Goal: Task Accomplishment & Management: Complete application form

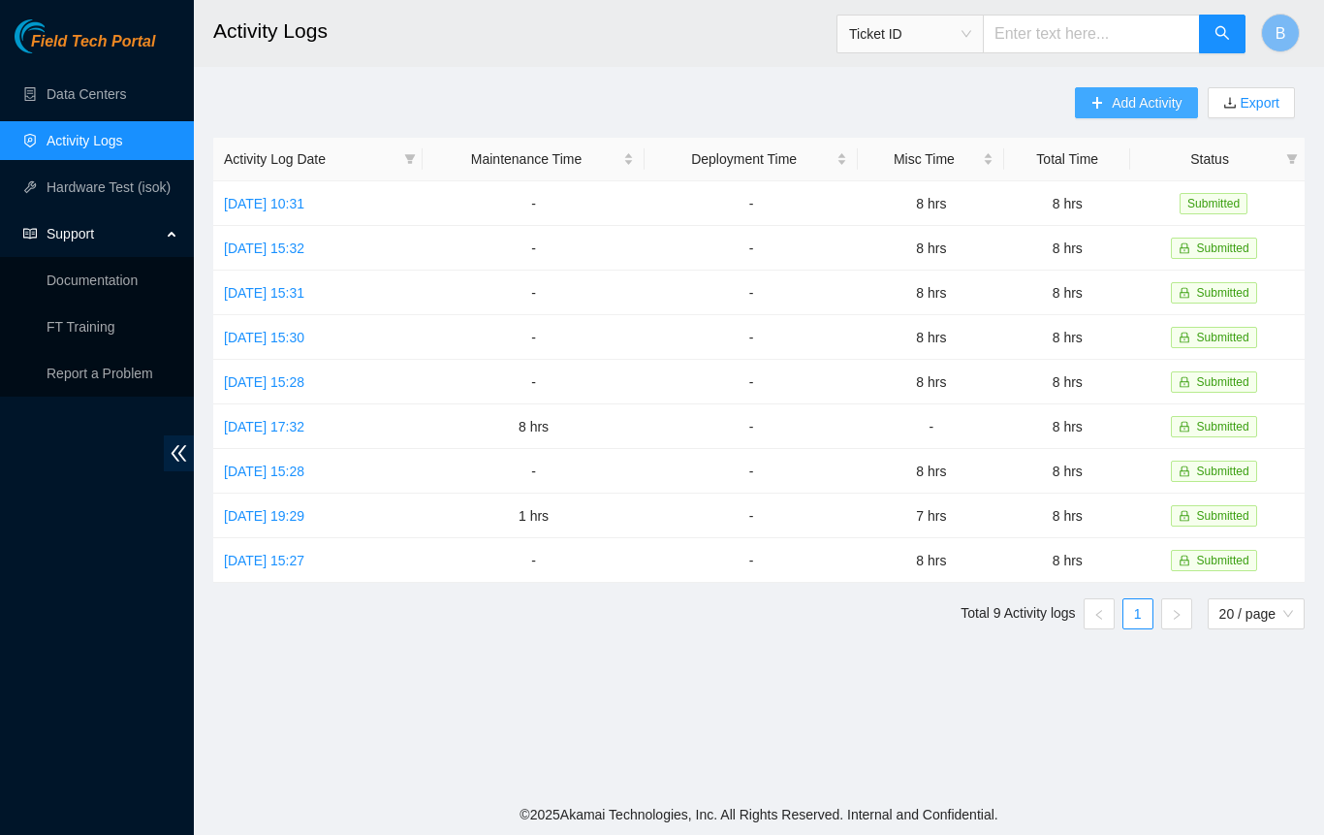
click at [1121, 104] on span "Add Activity" at bounding box center [1147, 102] width 70 height 21
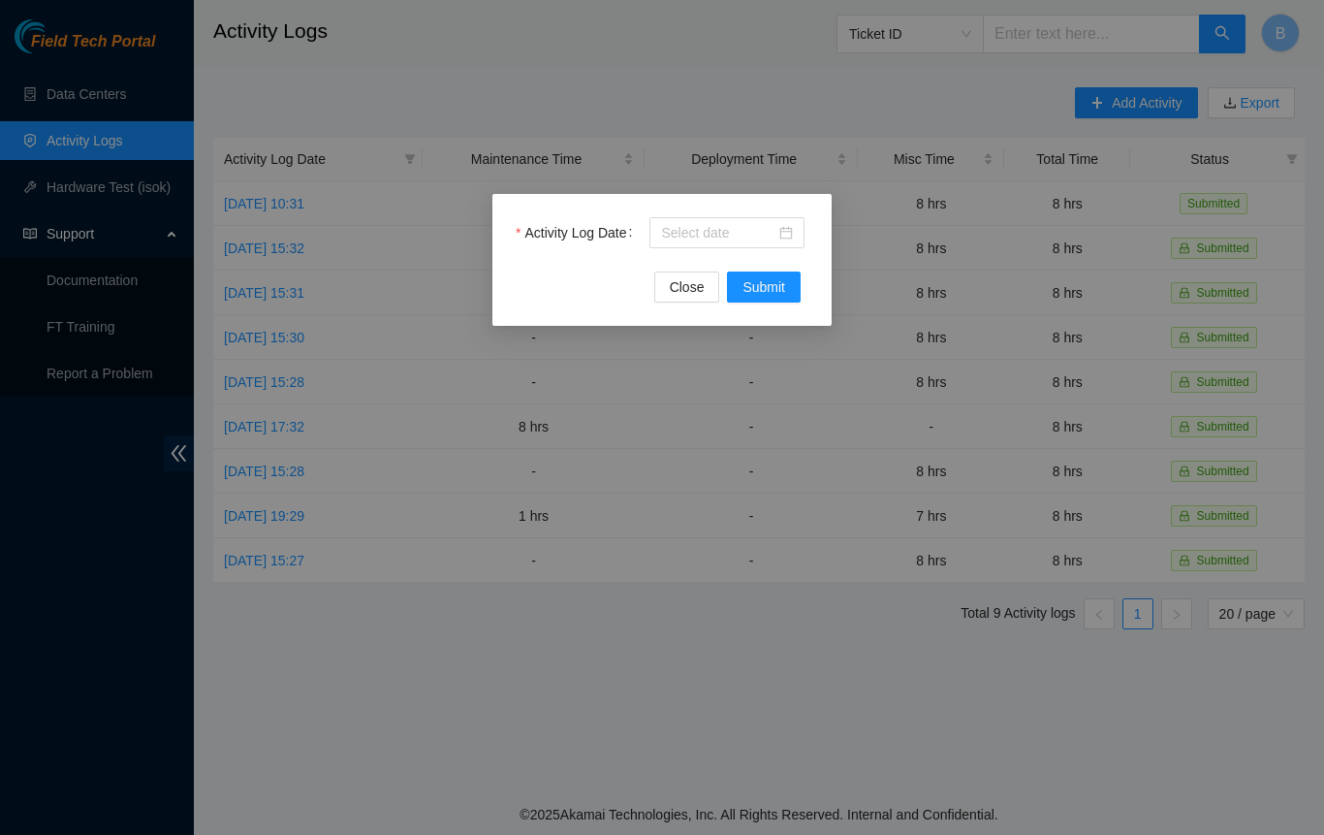
click at [795, 232] on div at bounding box center [726, 232] width 155 height 31
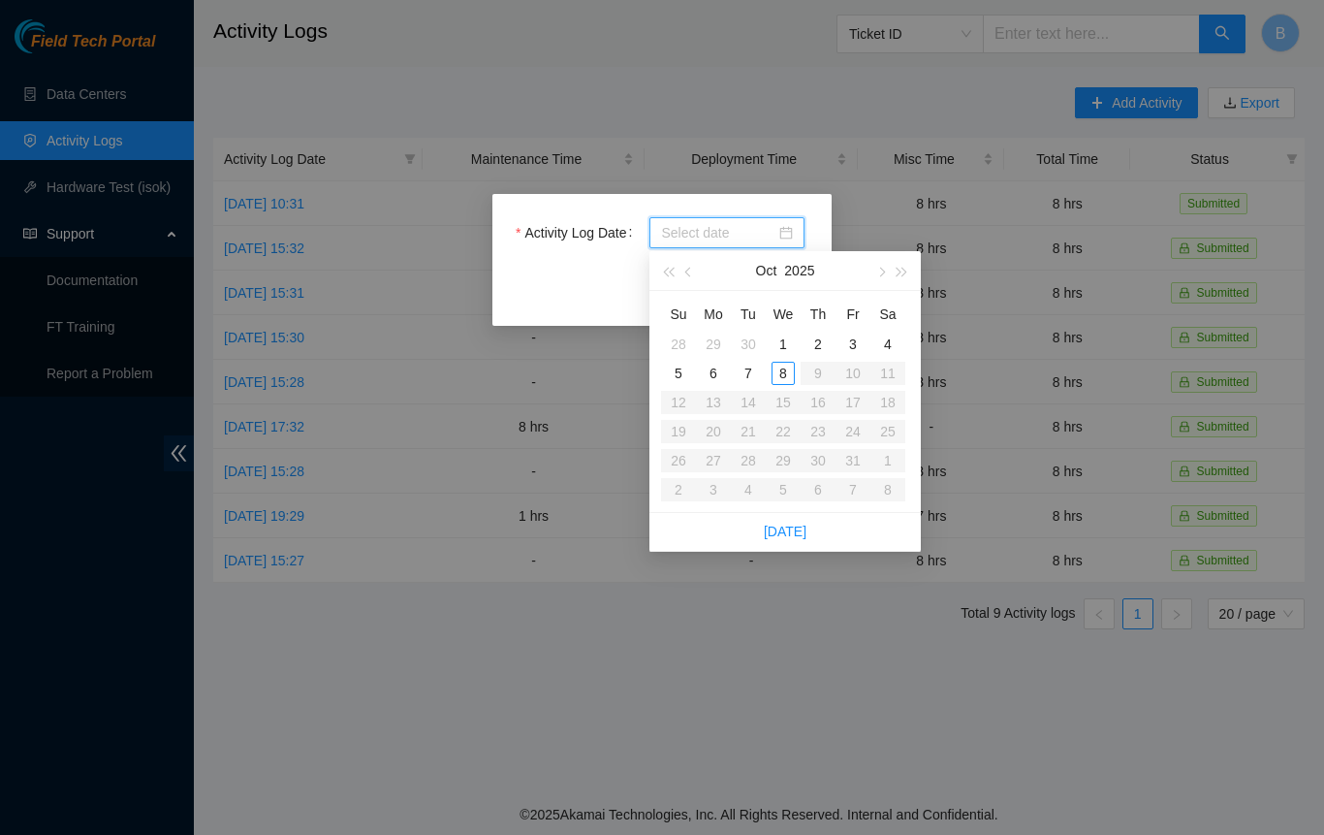
type input "[DATE]"
click at [823, 351] on div "2" at bounding box center [817, 343] width 23 height 23
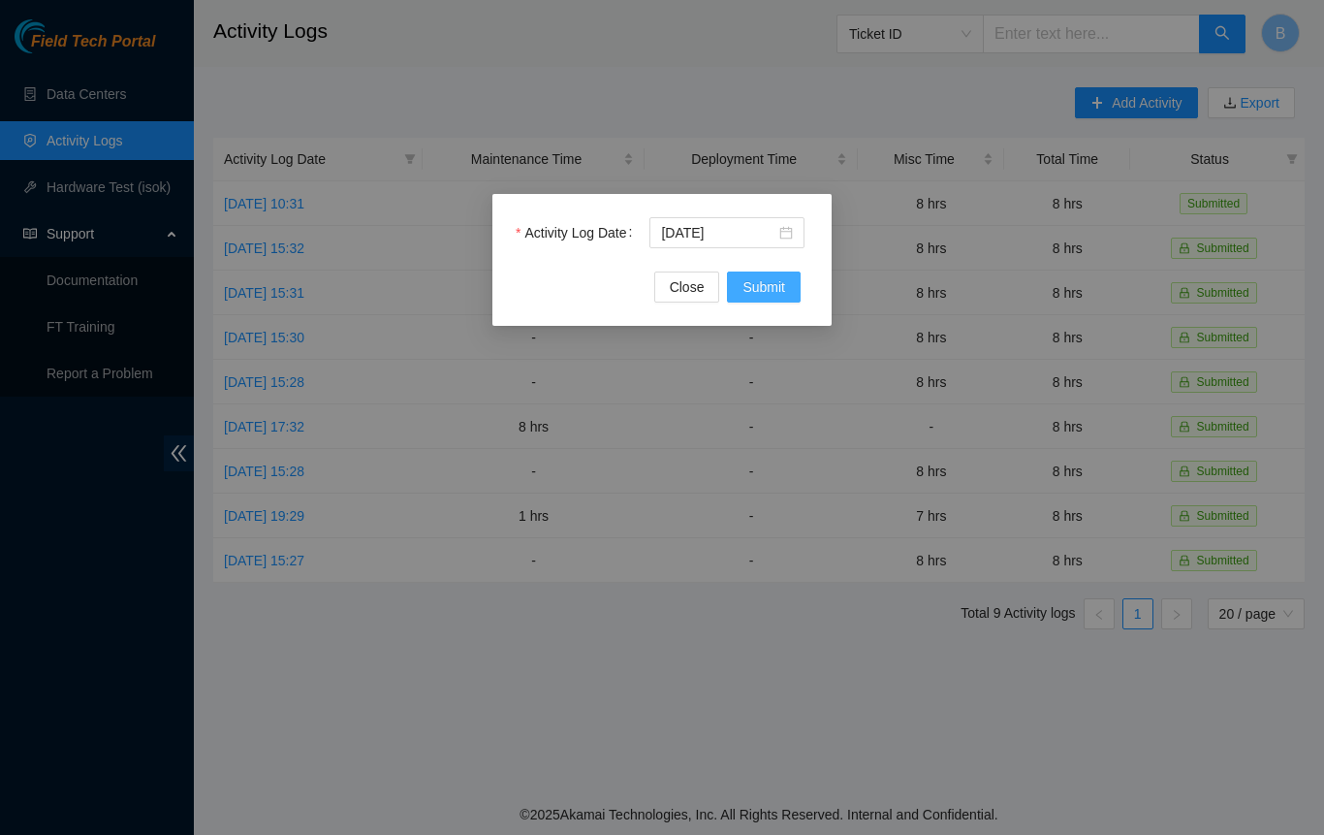
click at [770, 290] on span "Submit" at bounding box center [764, 286] width 43 height 21
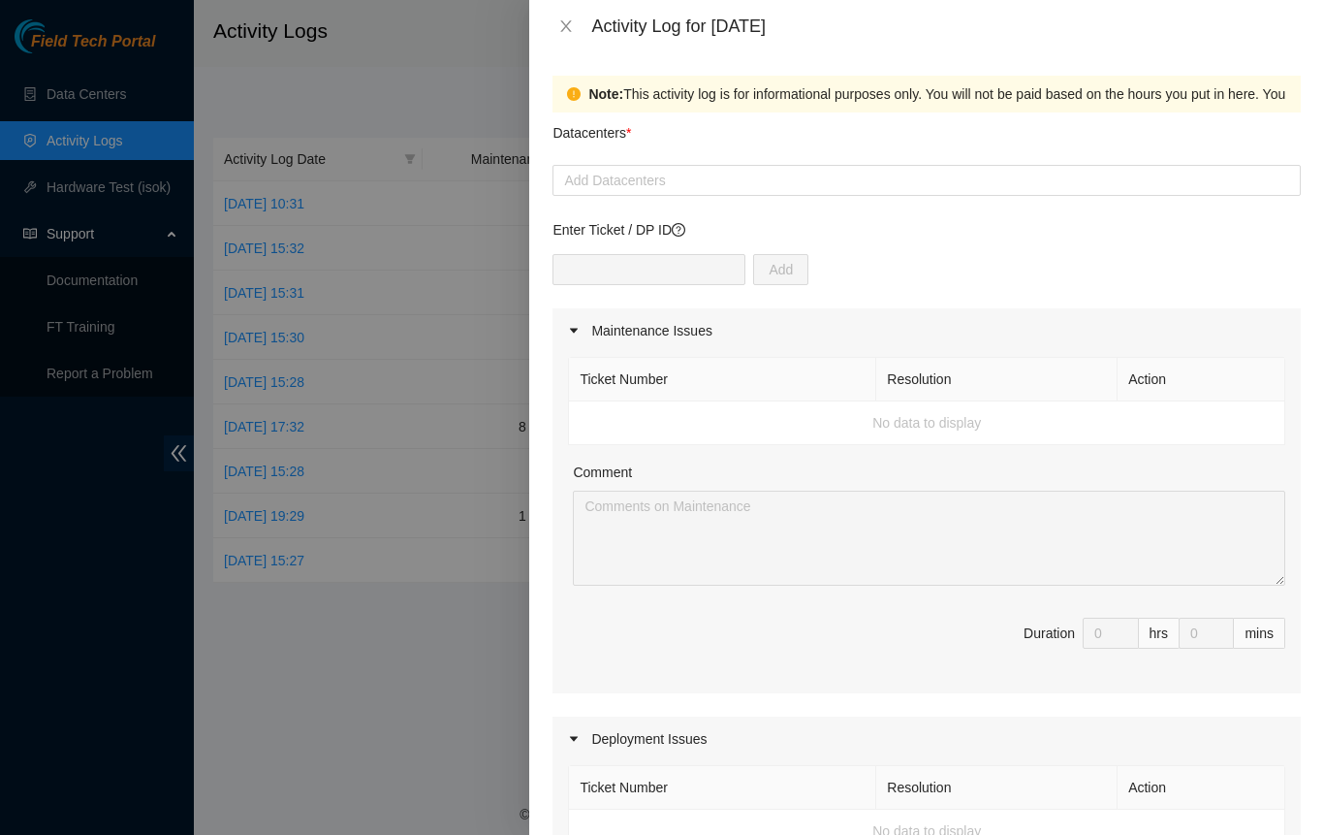
click at [658, 182] on div at bounding box center [926, 180] width 739 height 23
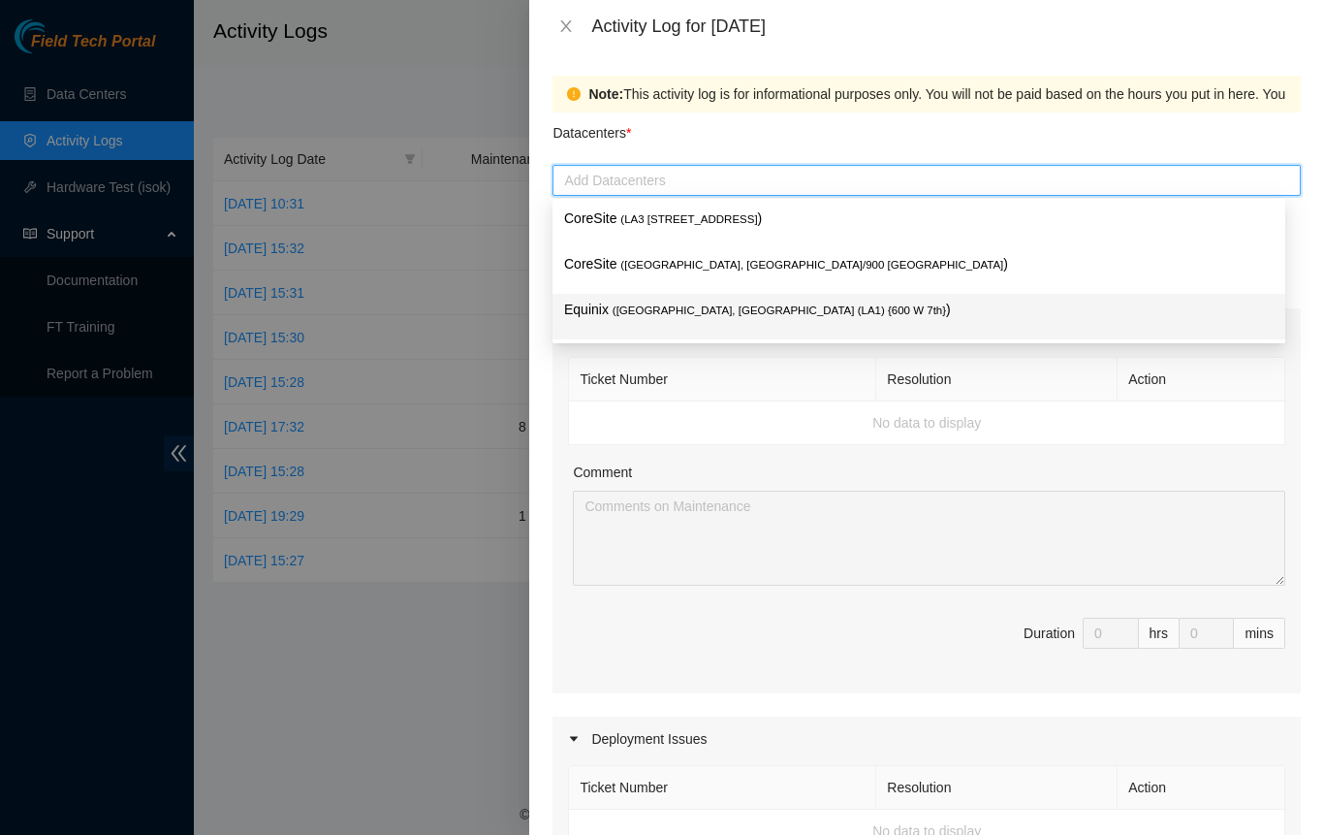
click at [636, 307] on span "( [GEOGRAPHIC_DATA], [GEOGRAPHIC_DATA] (LA1) {600 W 7th}" at bounding box center [779, 310] width 333 height 12
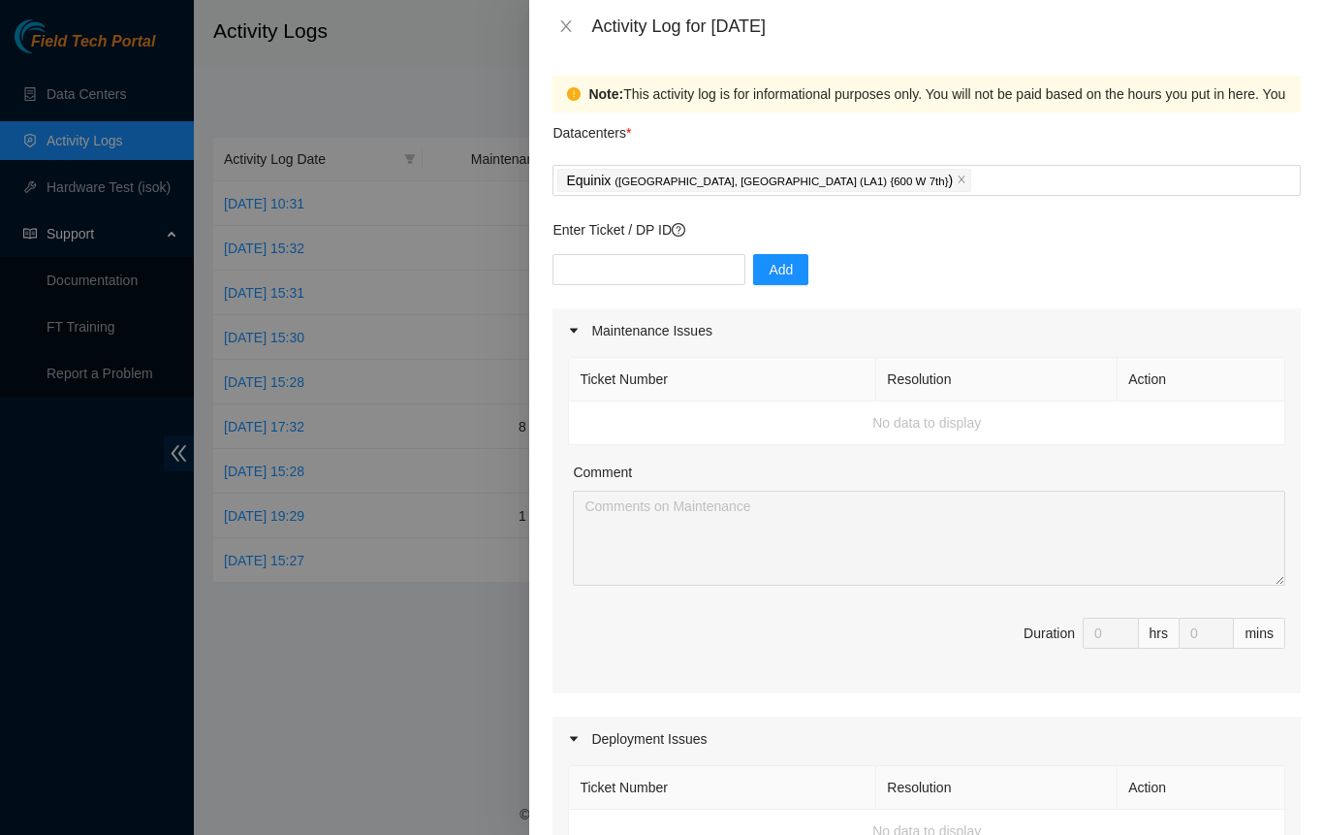
click at [643, 658] on span "Duration 0 hrs 0 mins" at bounding box center [926, 644] width 717 height 54
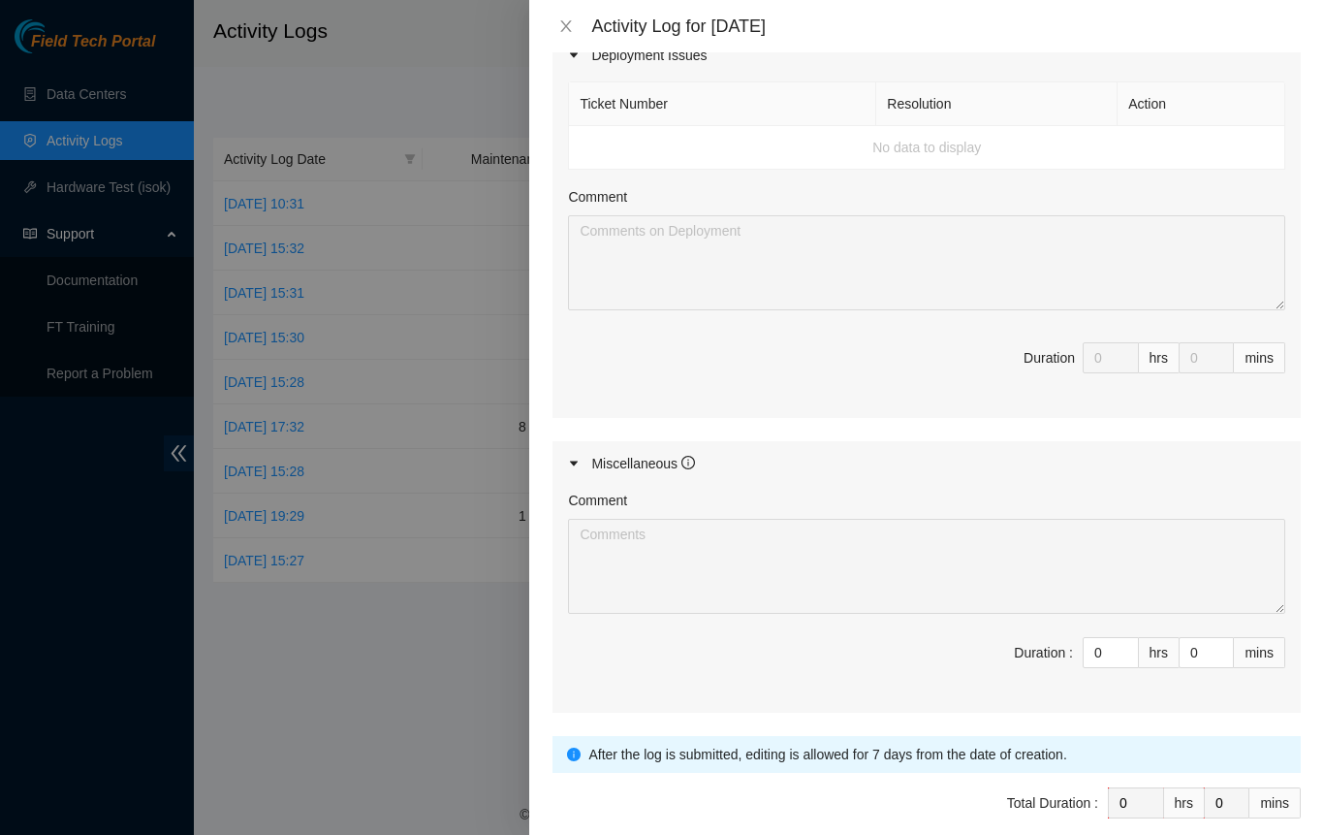
scroll to position [766, 0]
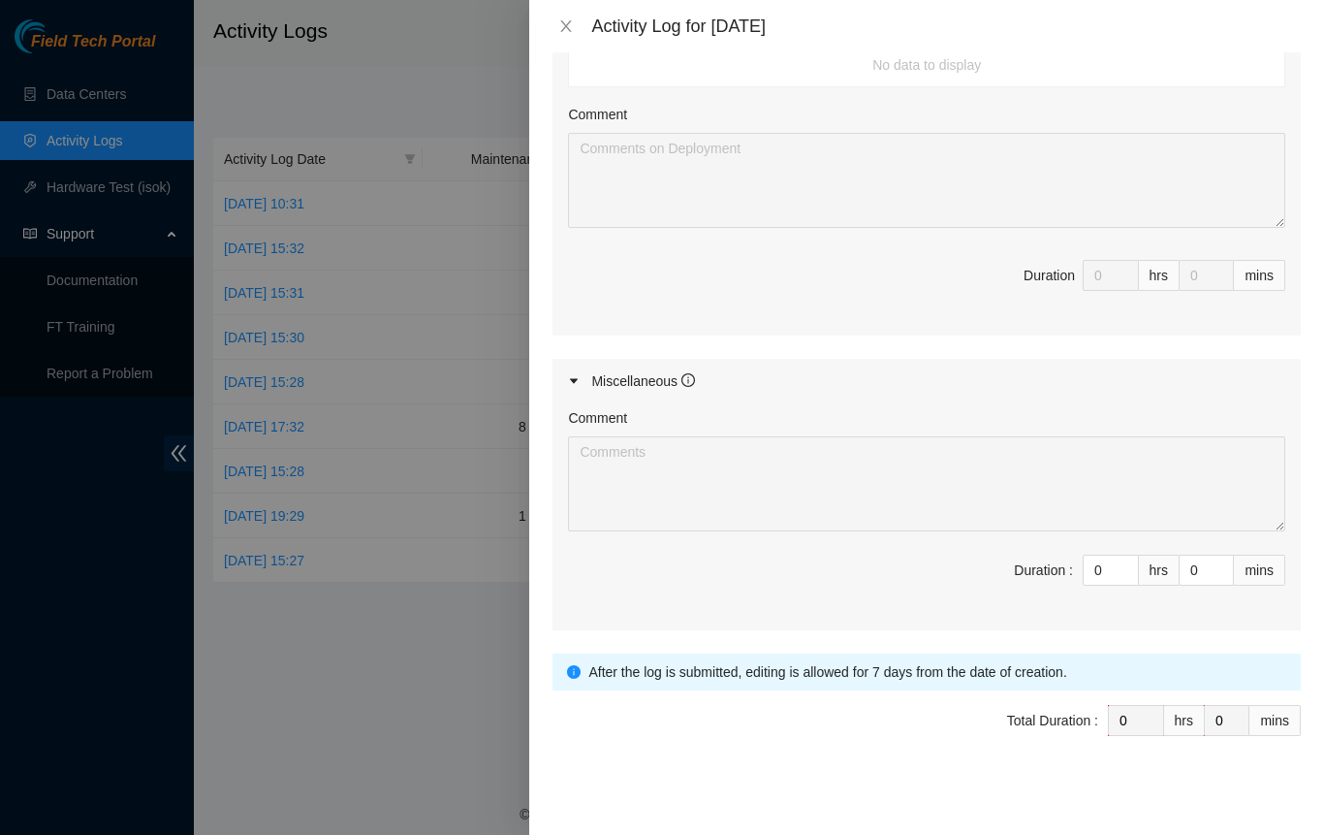
drag, startPoint x: 1104, startPoint y: 568, endPoint x: 1028, endPoint y: 566, distance: 76.6
click at [1028, 566] on span "Duration : 0 hrs 0 mins" at bounding box center [926, 581] width 717 height 54
click at [1119, 570] on span "Decrease Value" at bounding box center [1127, 577] width 21 height 15
click at [1091, 567] on input "0" at bounding box center [1111, 569] width 54 height 29
type input "8"
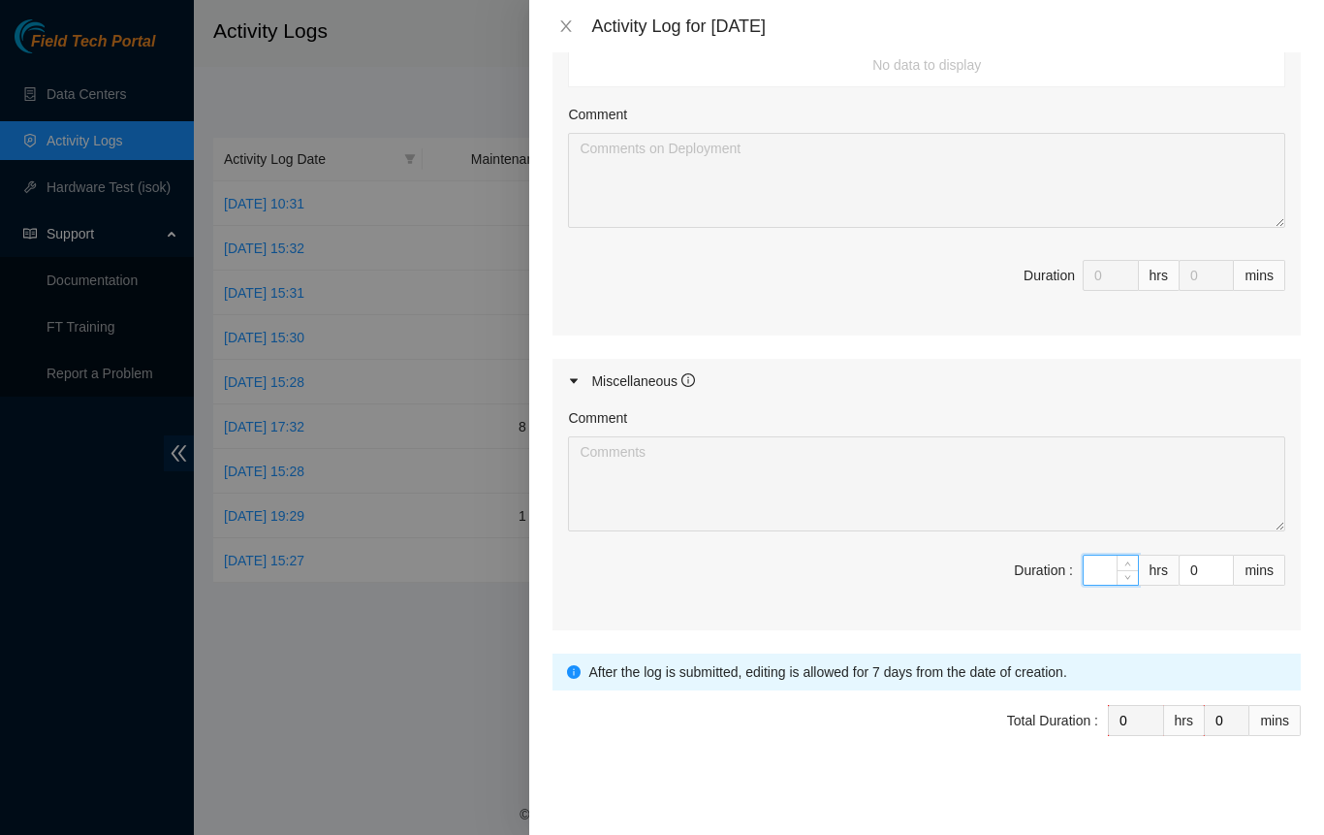
type input "8"
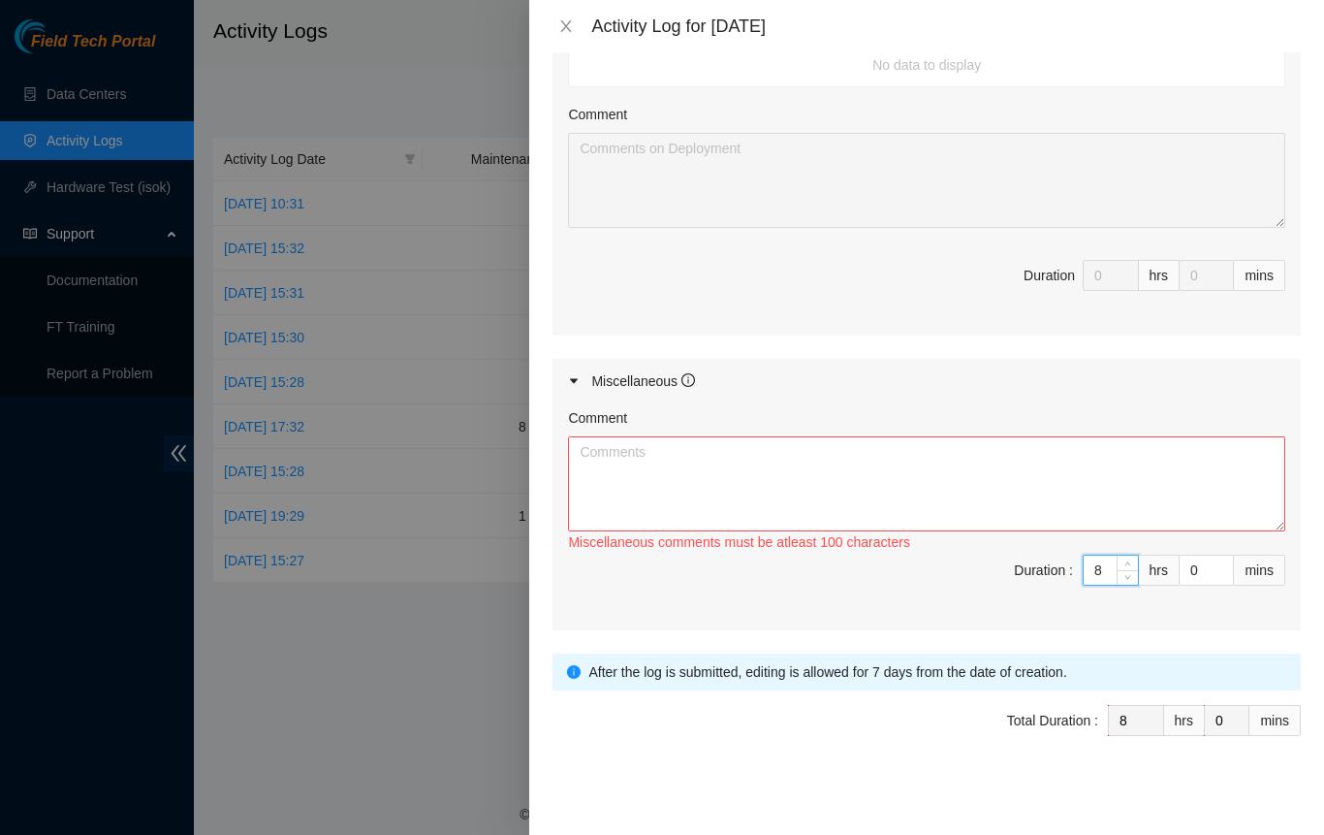
type input "8"
click at [896, 473] on textarea "Comment" at bounding box center [926, 483] width 717 height 95
paste textarea "new hire training packet, videos and quizes. hands on site tour and break/fix t…"
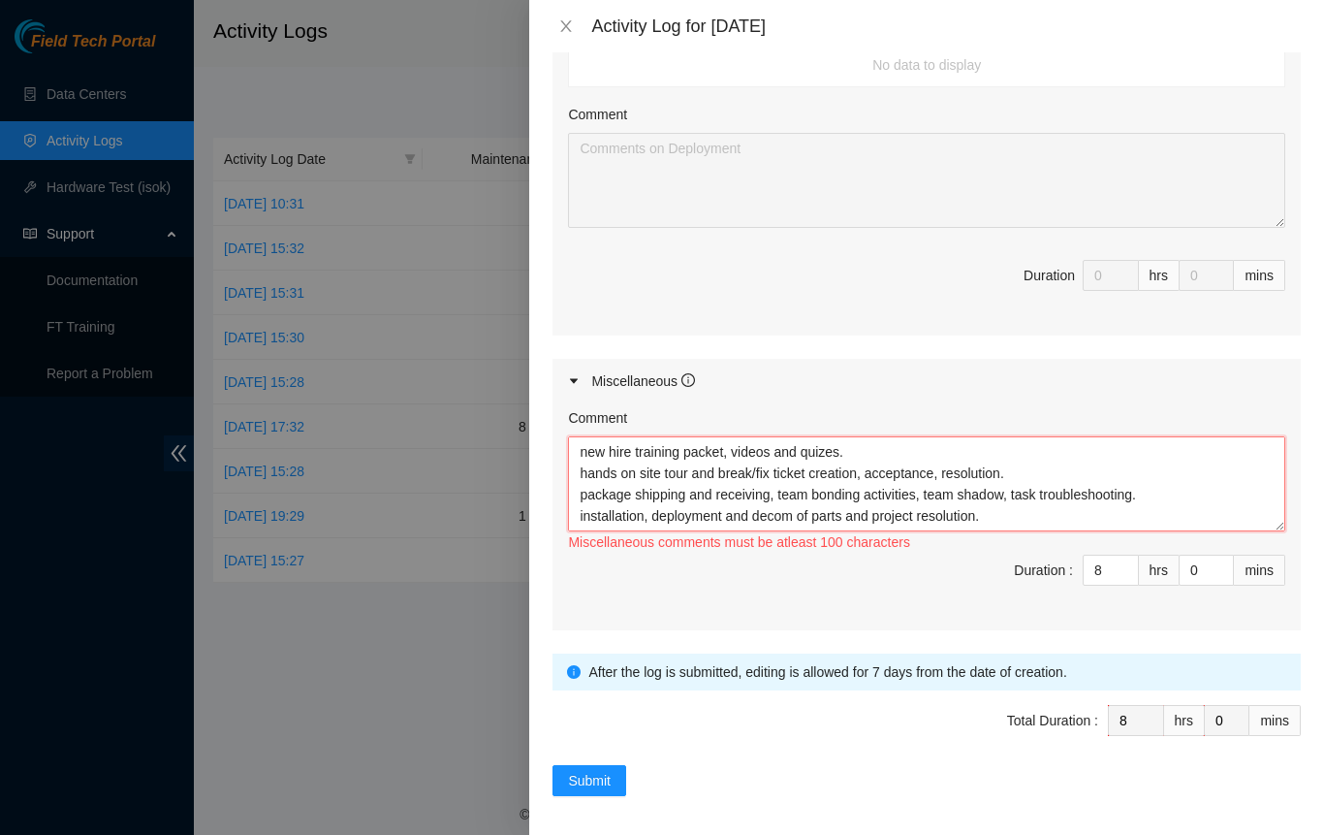
scroll to position [16, 0]
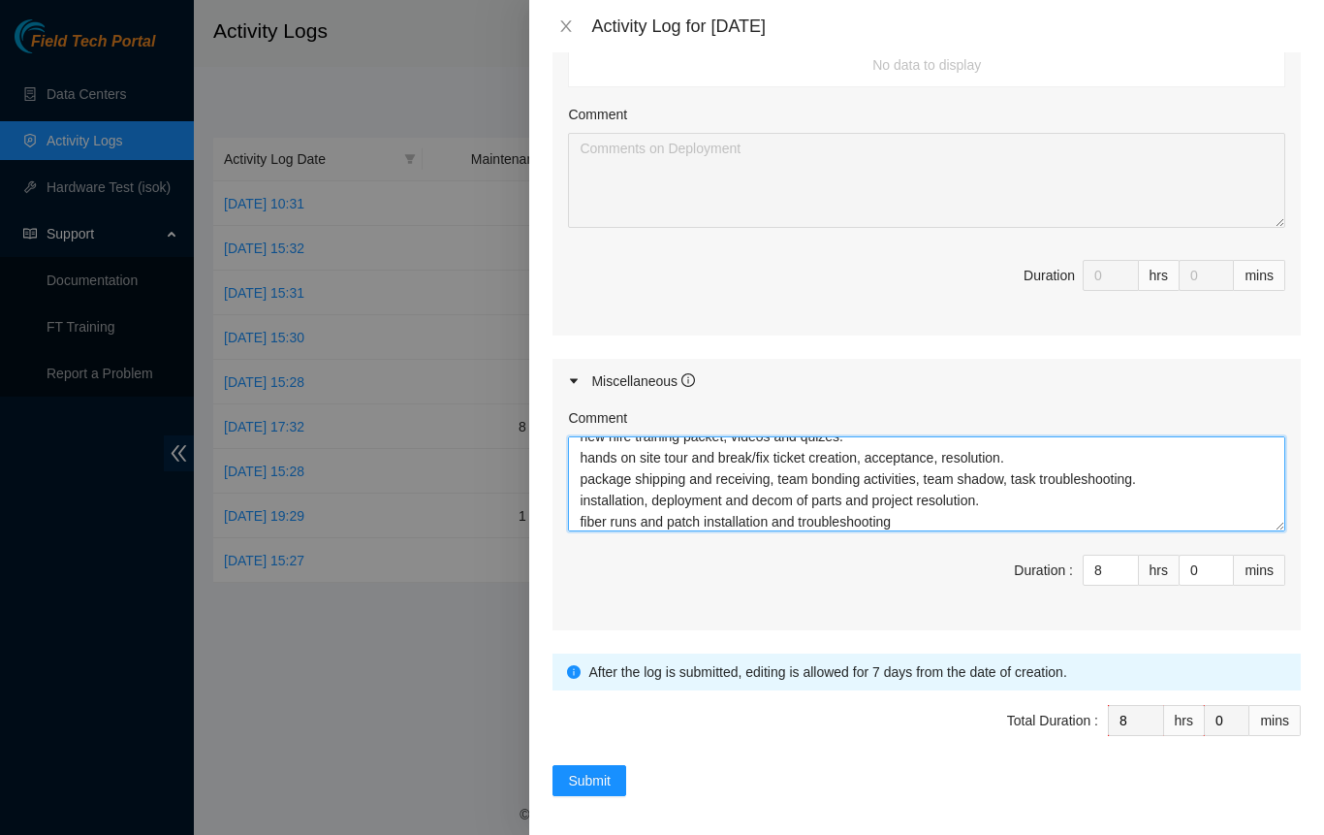
type textarea "new hire training packet, videos and quizes. hands on site tour and break/fix t…"
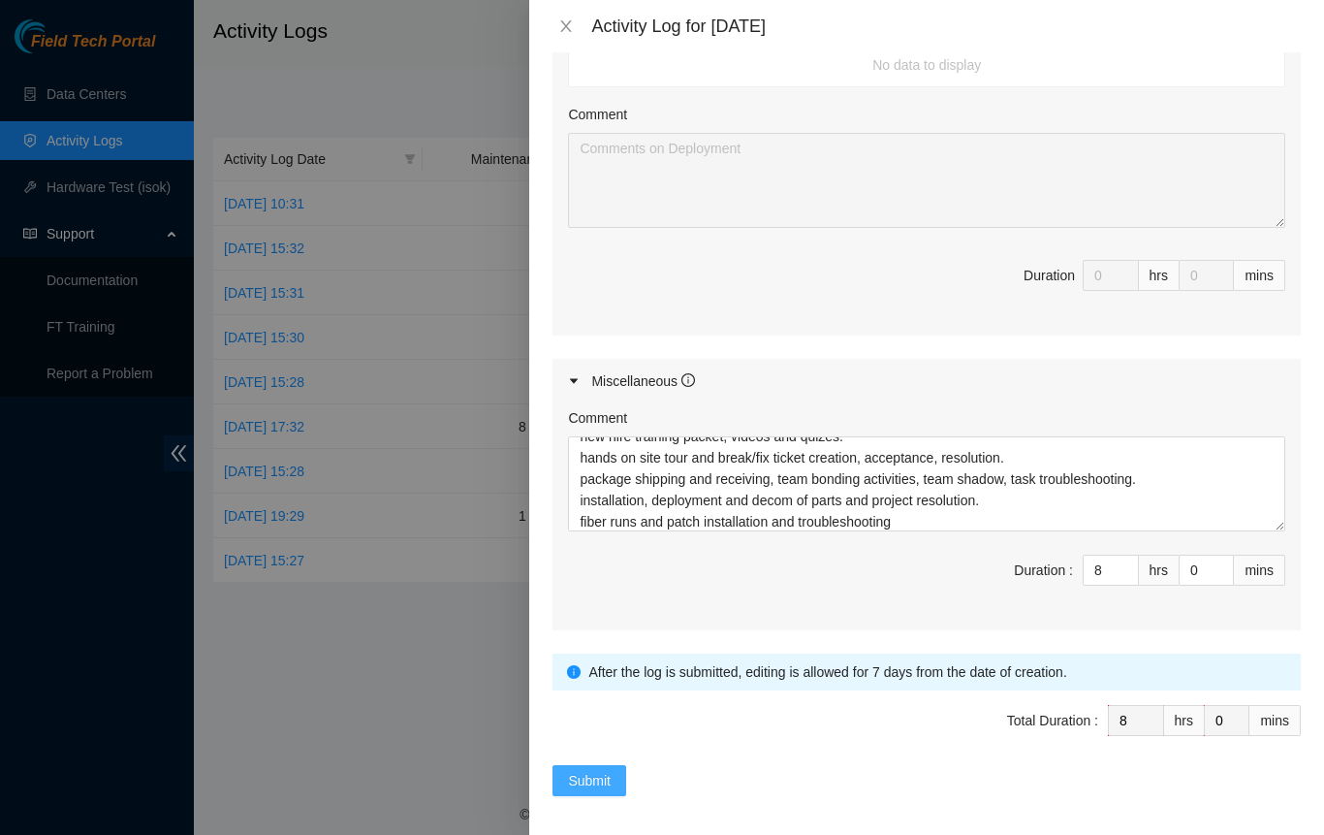
click at [572, 771] on span "Submit" at bounding box center [589, 780] width 43 height 21
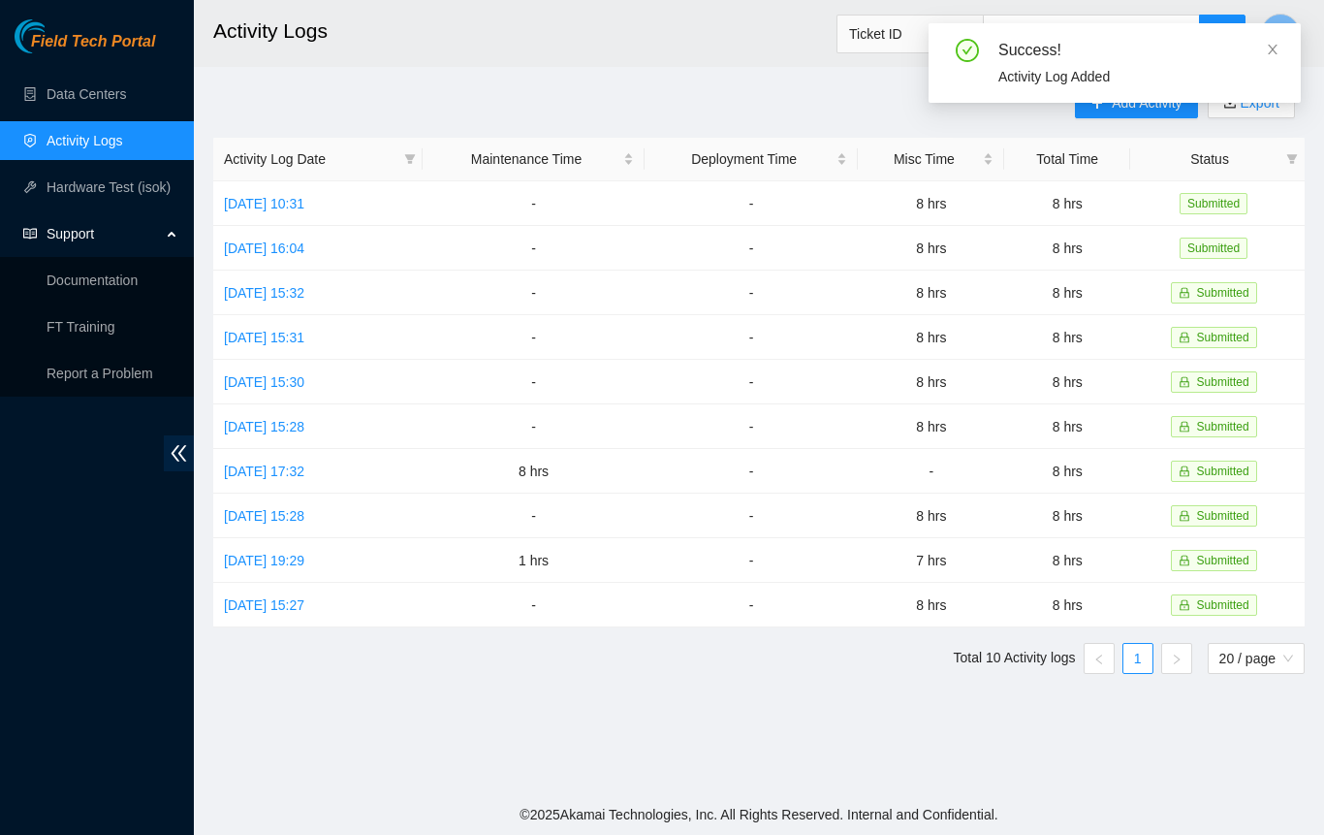
click at [752, 117] on div "Add Activity Export Activity Log Date Maintenance Time Deployment Time Misc Tim…" at bounding box center [758, 388] width 1091 height 602
click at [1105, 112] on div "Success! Activity Log Added" at bounding box center [1115, 70] width 372 height 95
click at [1268, 47] on icon "close" at bounding box center [1273, 50] width 14 height 14
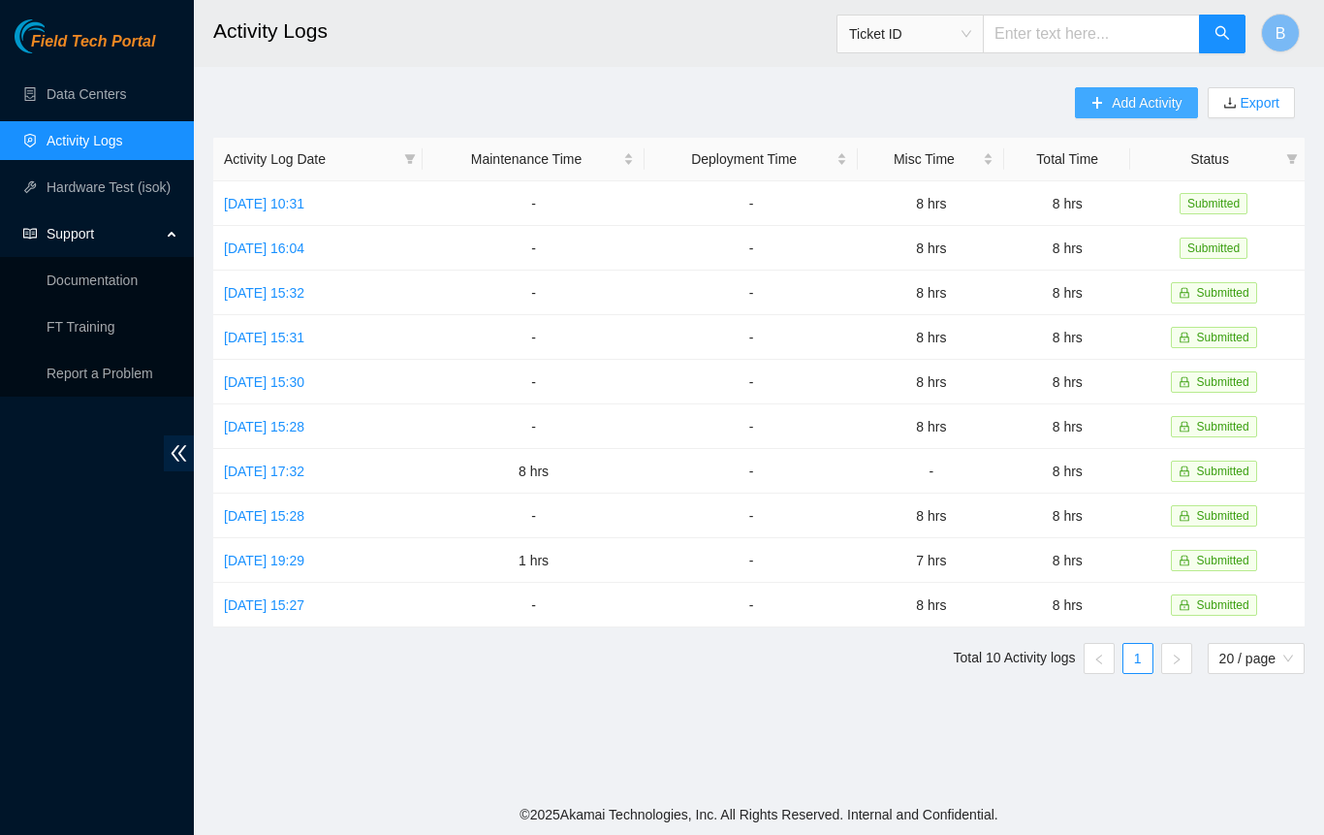
click at [1180, 104] on span "Add Activity" at bounding box center [1147, 102] width 70 height 21
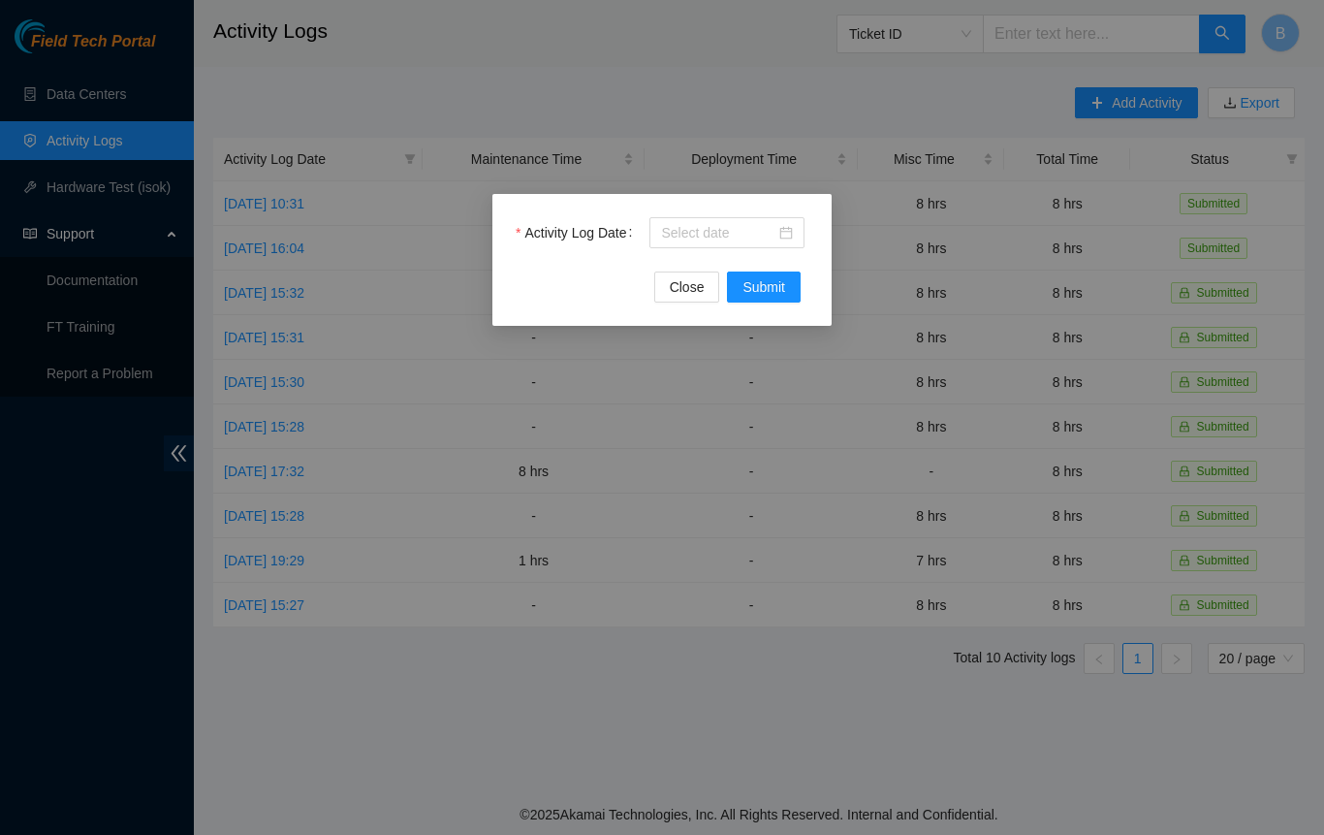
click at [784, 233] on div at bounding box center [727, 232] width 132 height 21
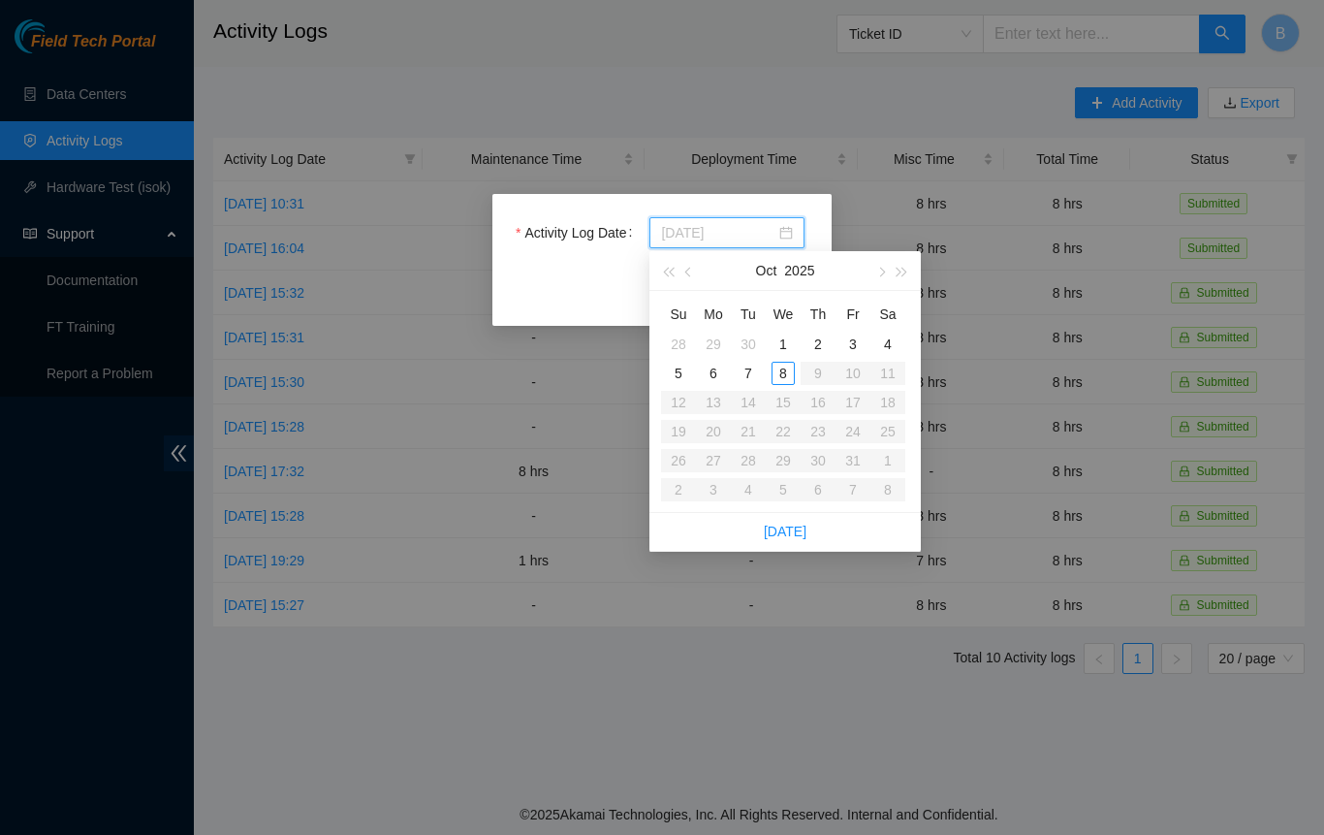
type input "[DATE]"
click at [857, 346] on div "3" at bounding box center [852, 343] width 23 height 23
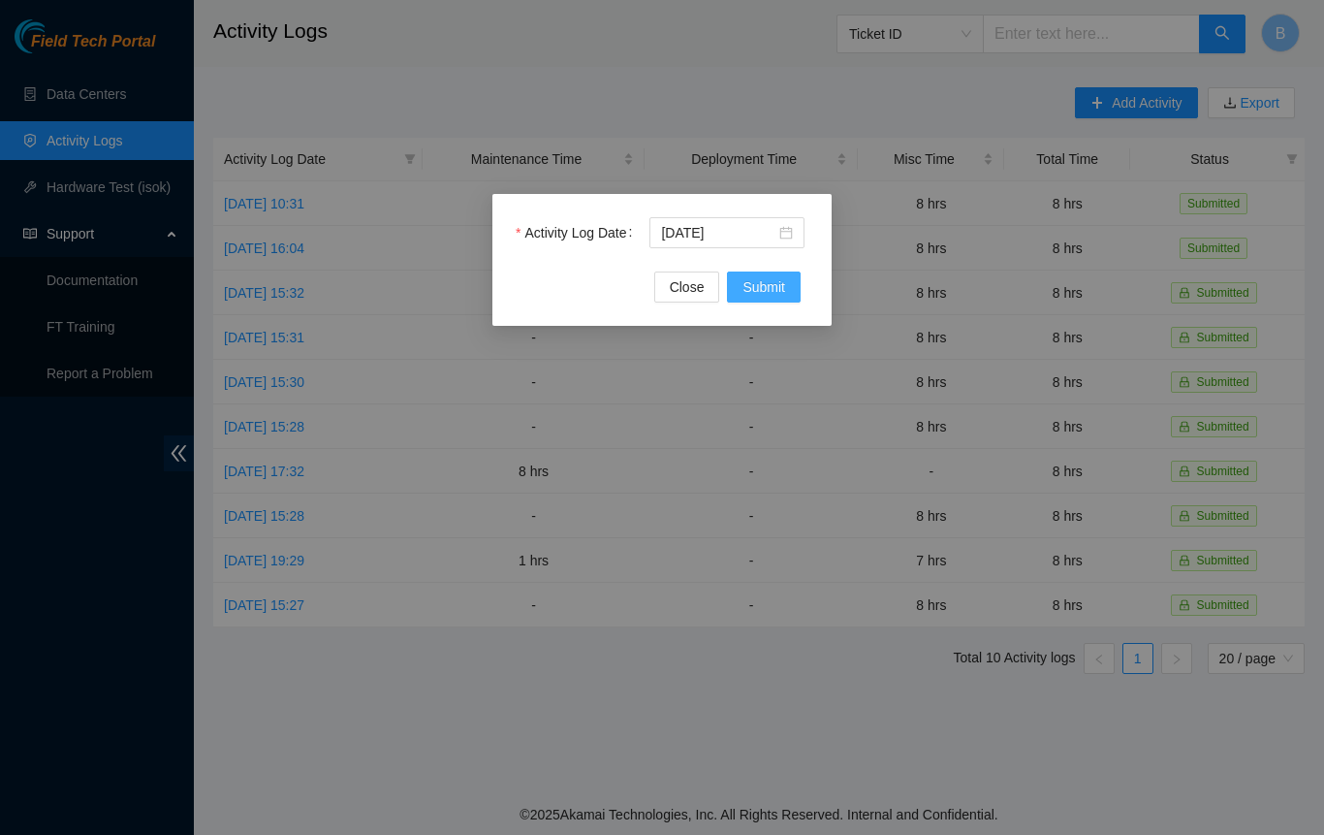
click at [764, 292] on span "Submit" at bounding box center [764, 286] width 43 height 21
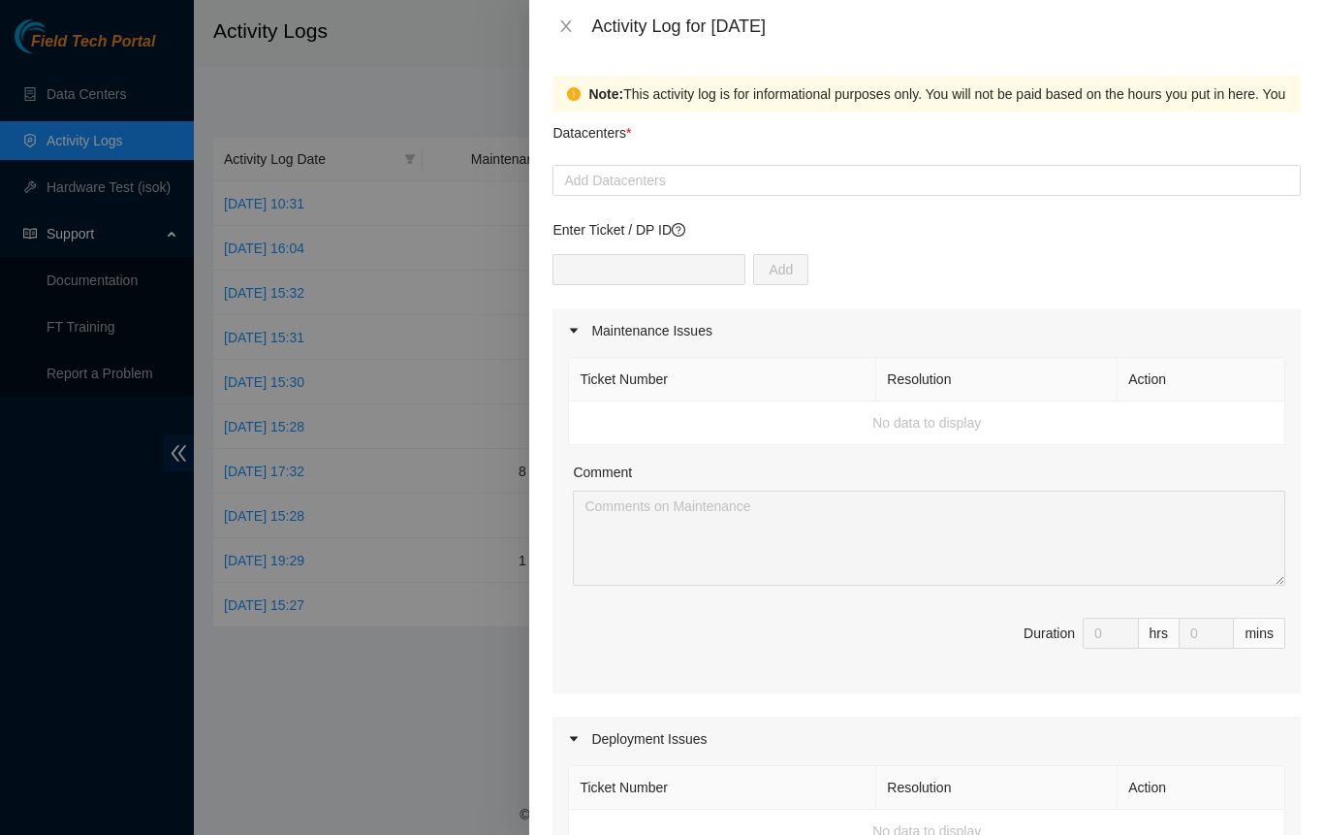
click at [704, 179] on div at bounding box center [926, 180] width 739 height 23
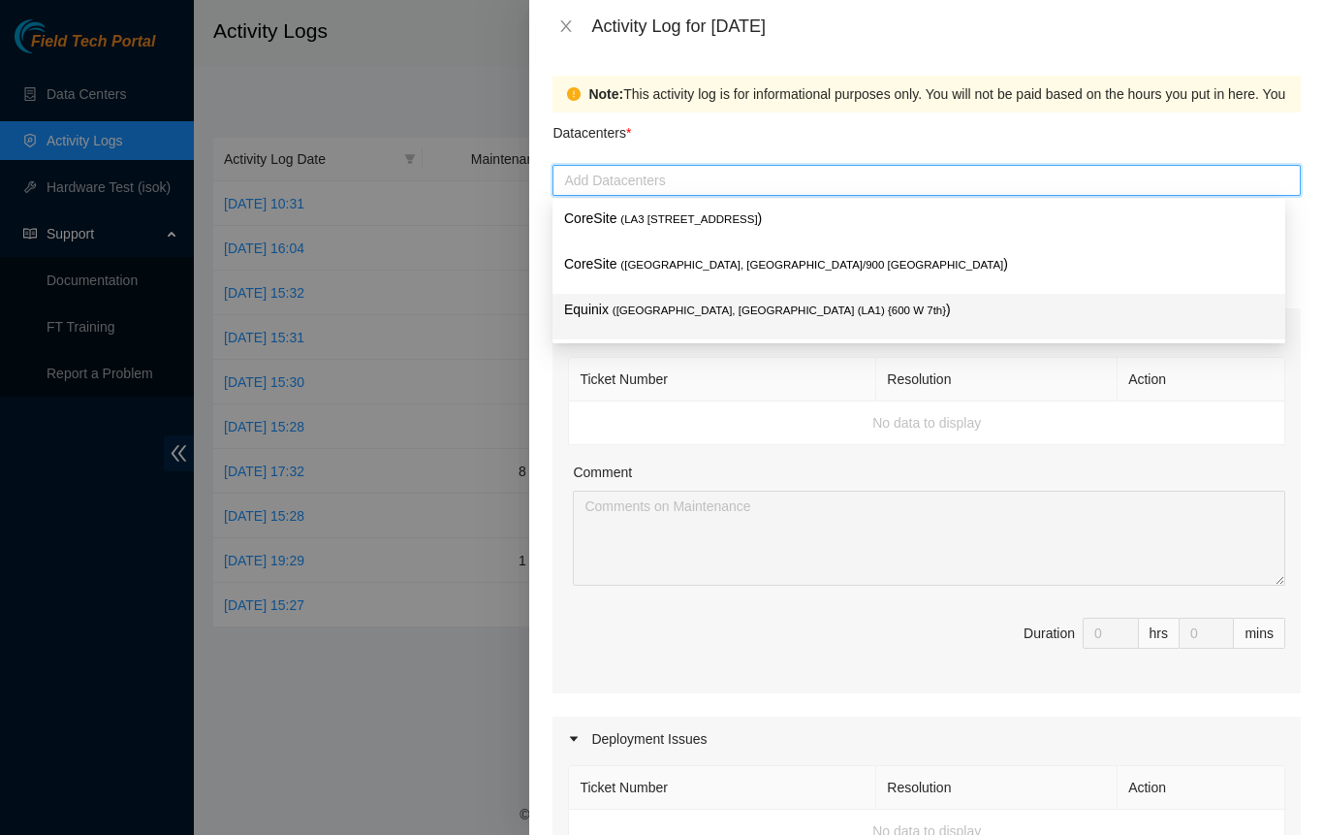
click at [704, 307] on span "( [GEOGRAPHIC_DATA], [GEOGRAPHIC_DATA] (LA1) {600 W 7th}" at bounding box center [779, 310] width 333 height 12
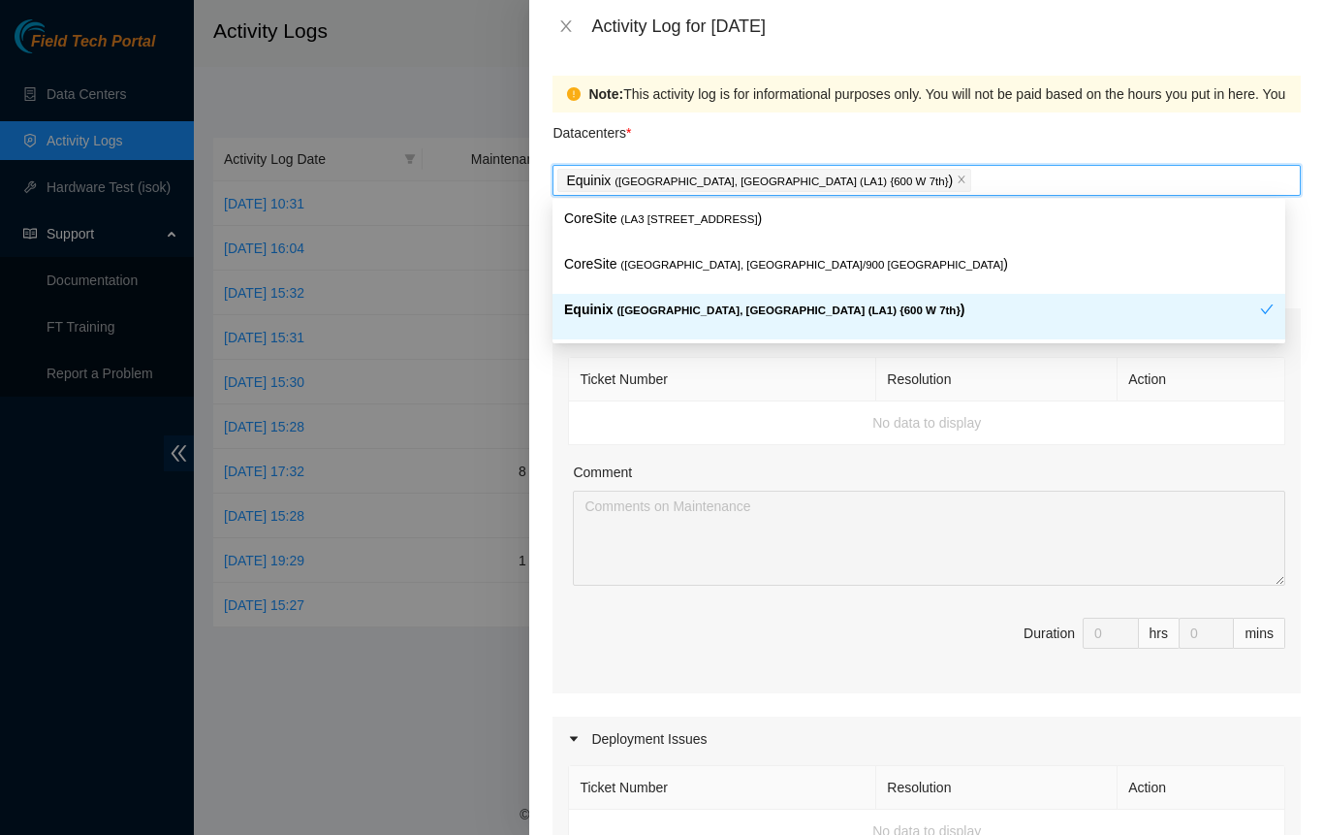
click at [671, 645] on span "Duration 0 hrs 0 mins" at bounding box center [926, 644] width 717 height 54
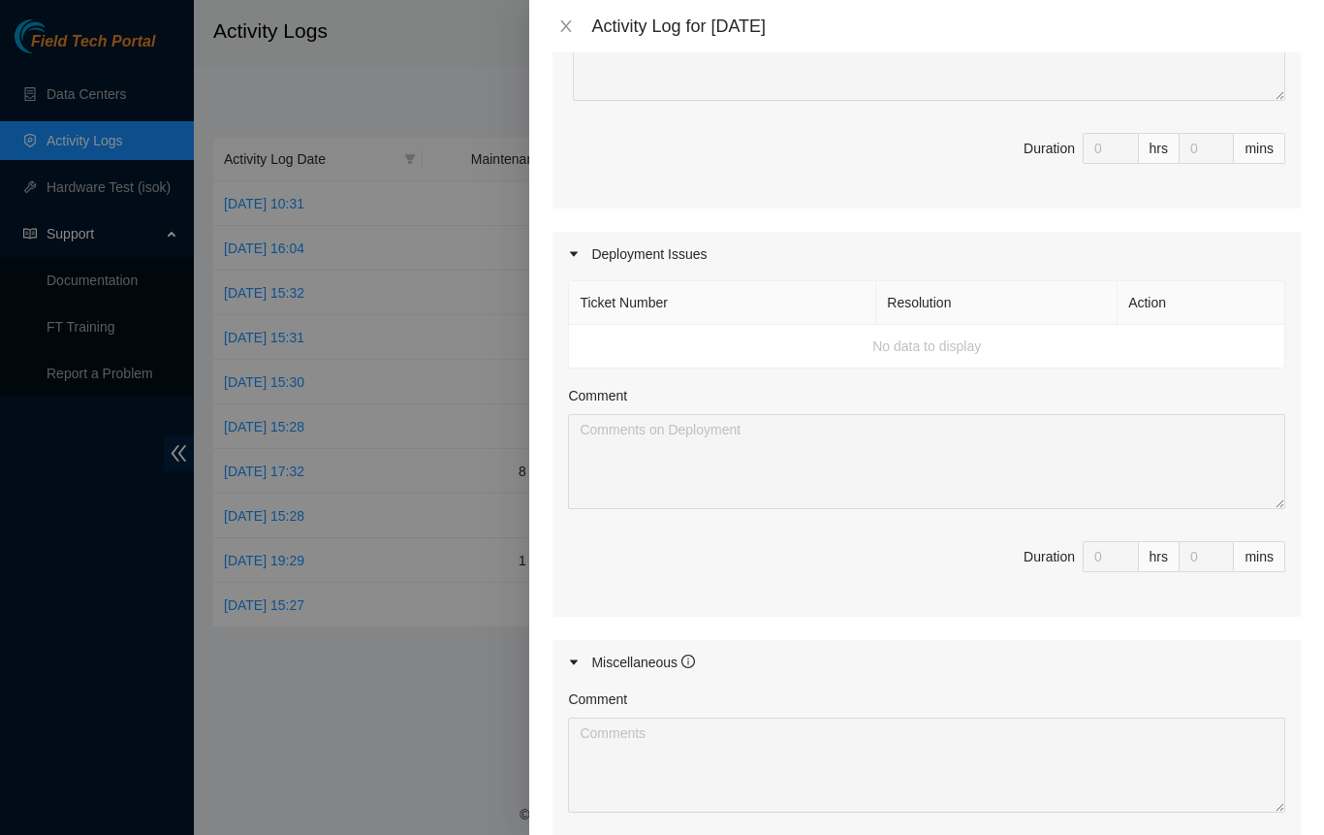
scroll to position [766, 0]
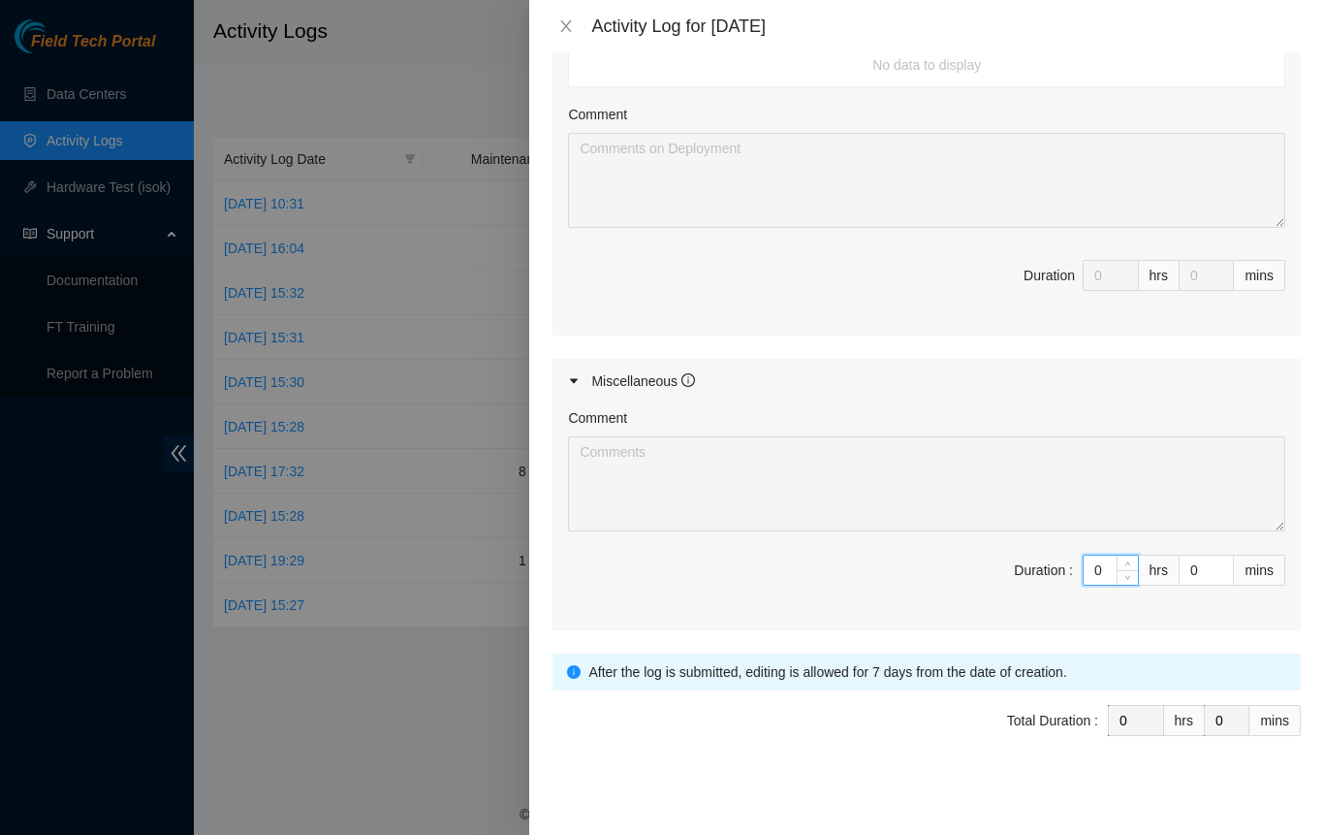
drag, startPoint x: 1087, startPoint y: 559, endPoint x: 1031, endPoint y: 559, distance: 55.3
click at [1031, 559] on span "Duration : 0 hrs 0 mins" at bounding box center [926, 581] width 717 height 54
type input "8"
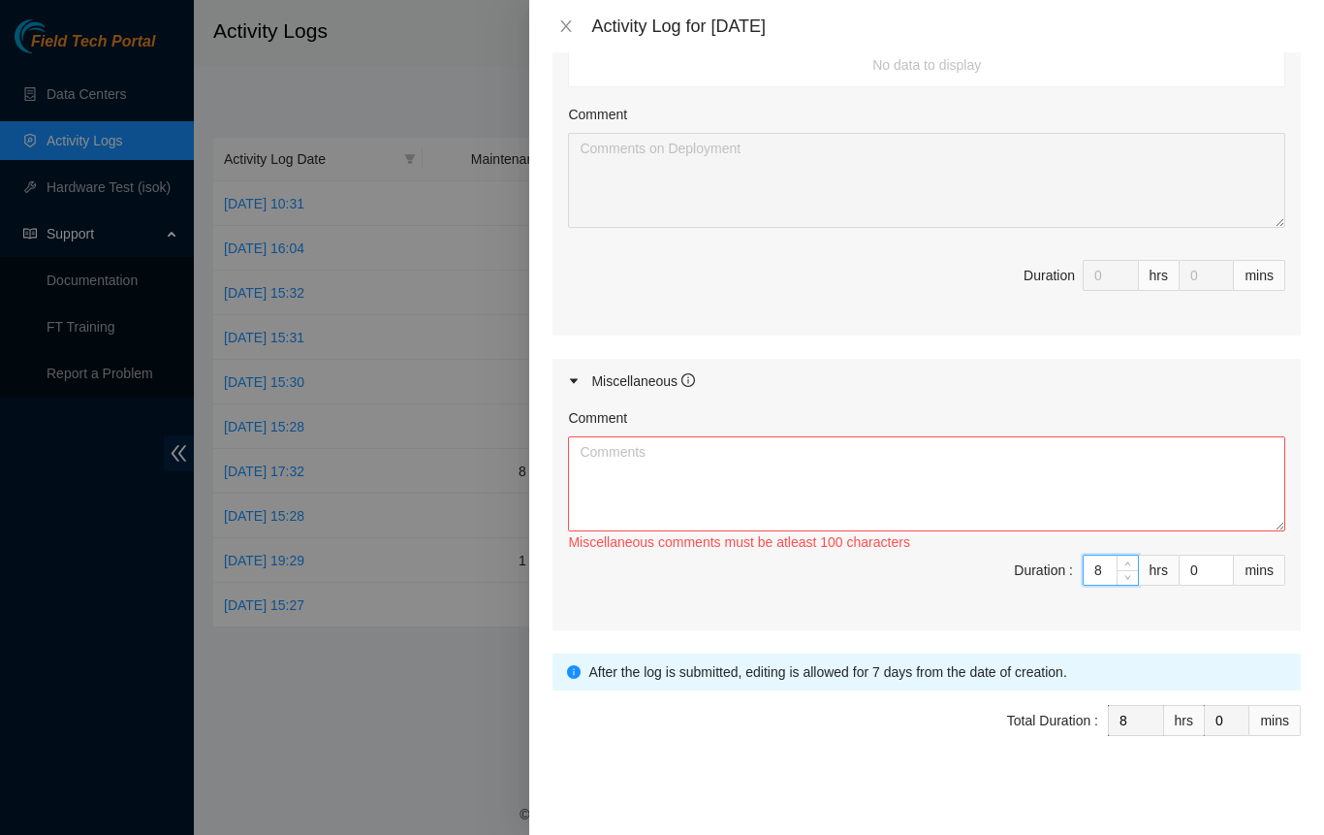
type input "8"
click at [932, 497] on textarea "Comment" at bounding box center [926, 483] width 717 height 95
paste textarea "new hire training packet, videos and quizes. hands on site tour and break/fix t…"
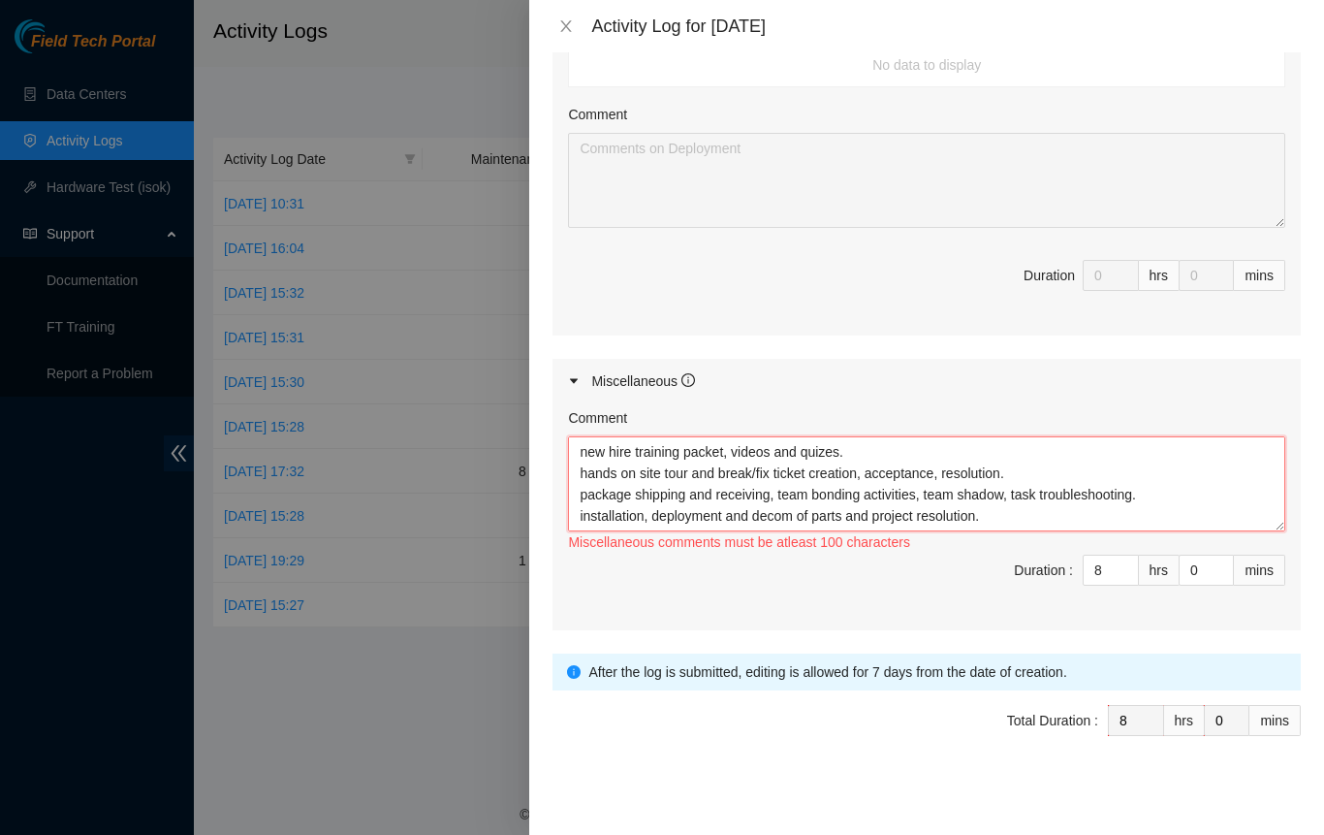
scroll to position [16, 0]
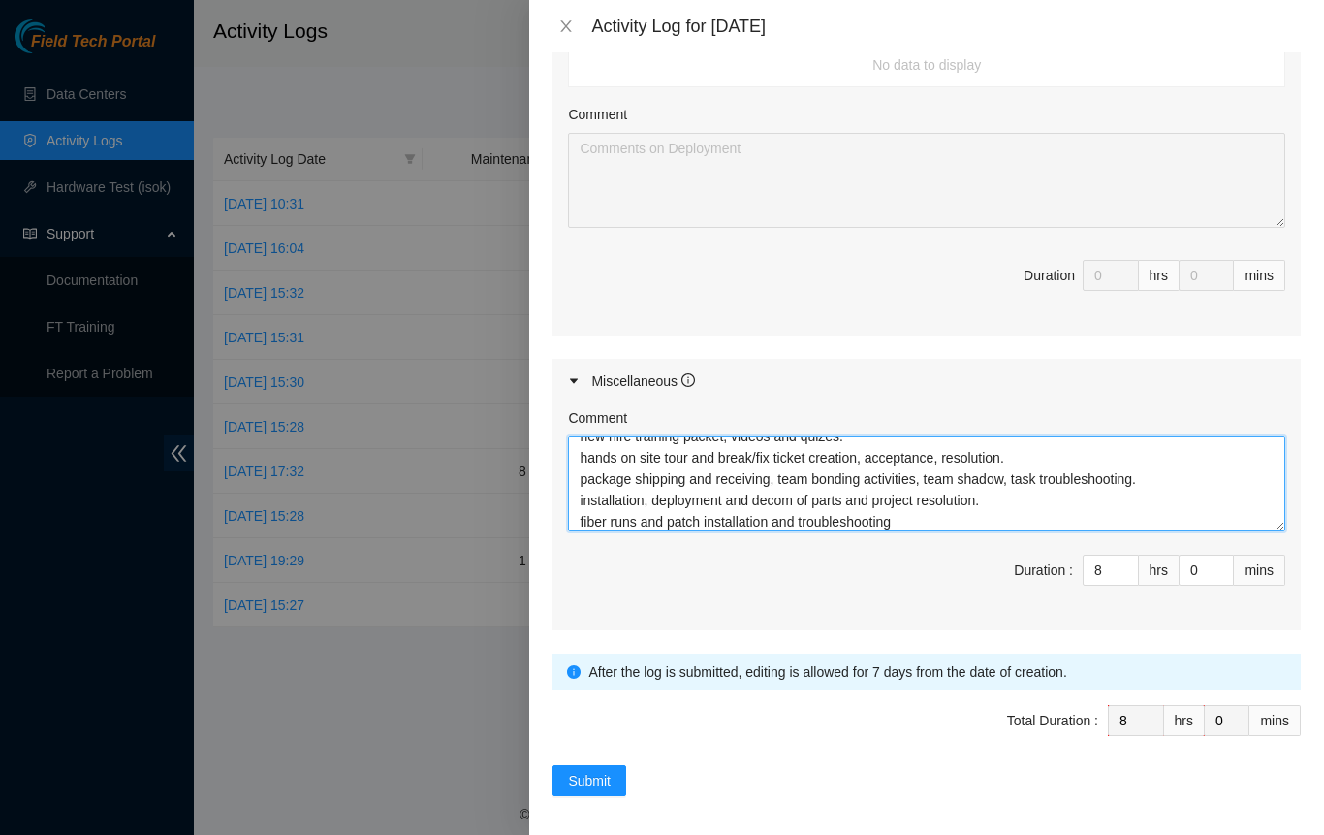
type textarea "new hire training packet, videos and quizes. hands on site tour and break/fix t…"
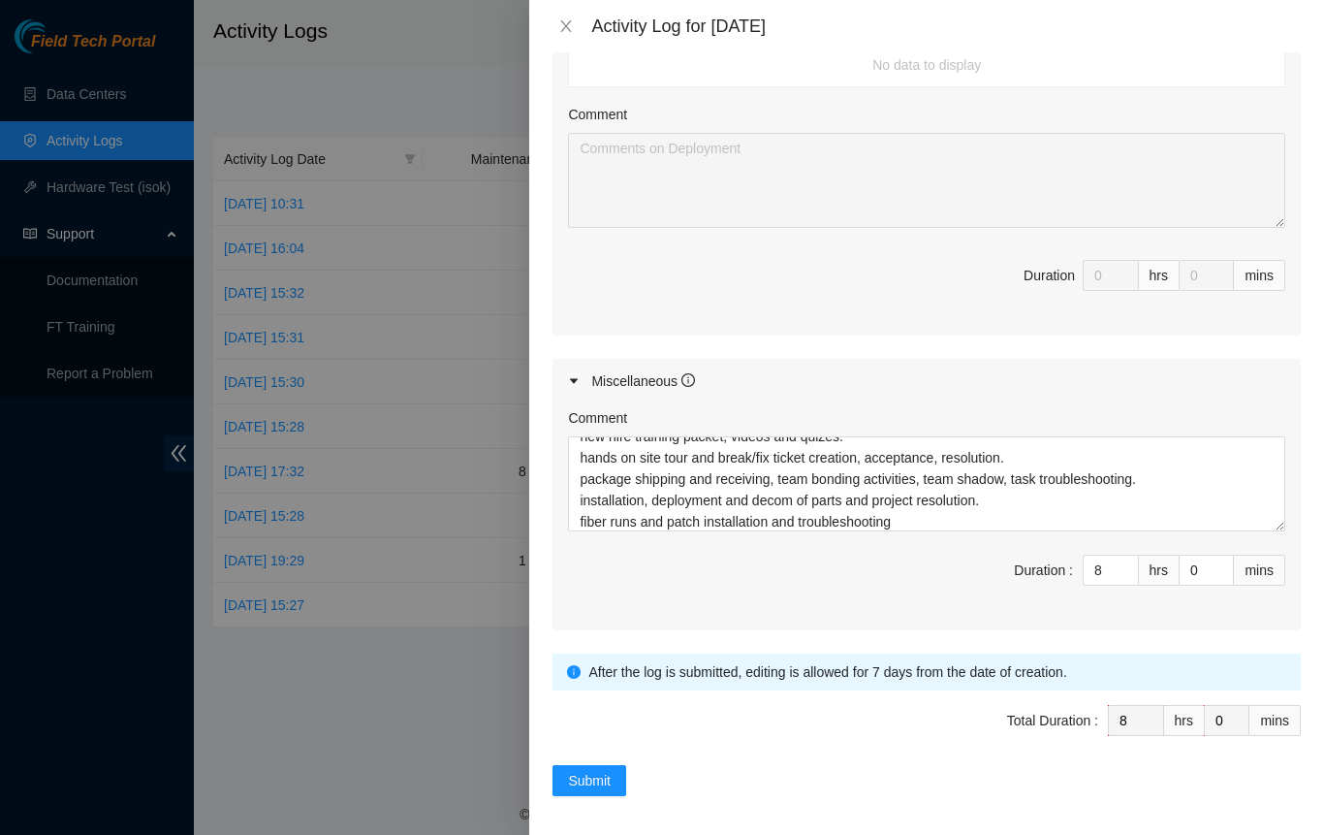
click at [927, 559] on span "Duration : 8 hrs 0 mins" at bounding box center [926, 581] width 717 height 54
click at [608, 771] on span "Submit" at bounding box center [589, 780] width 43 height 21
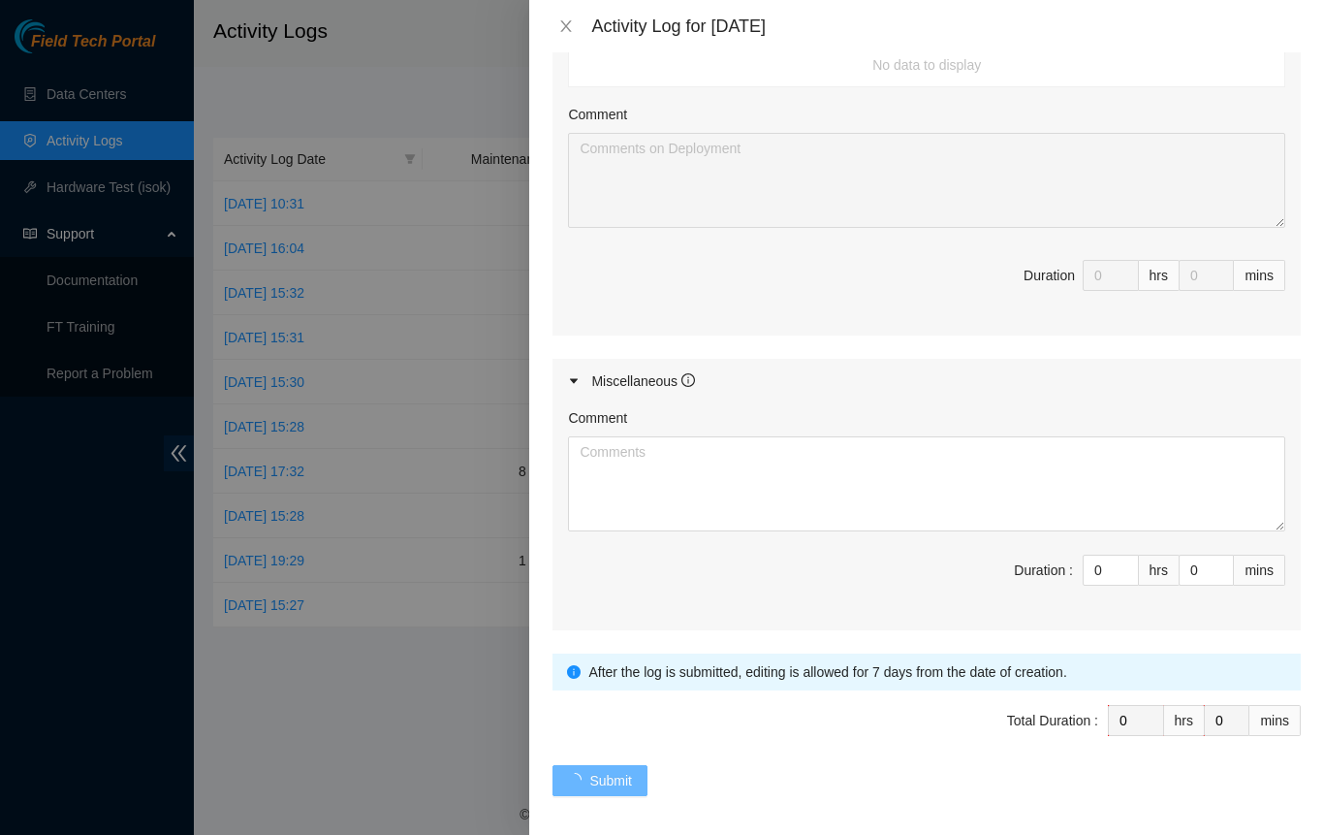
scroll to position [0, 0]
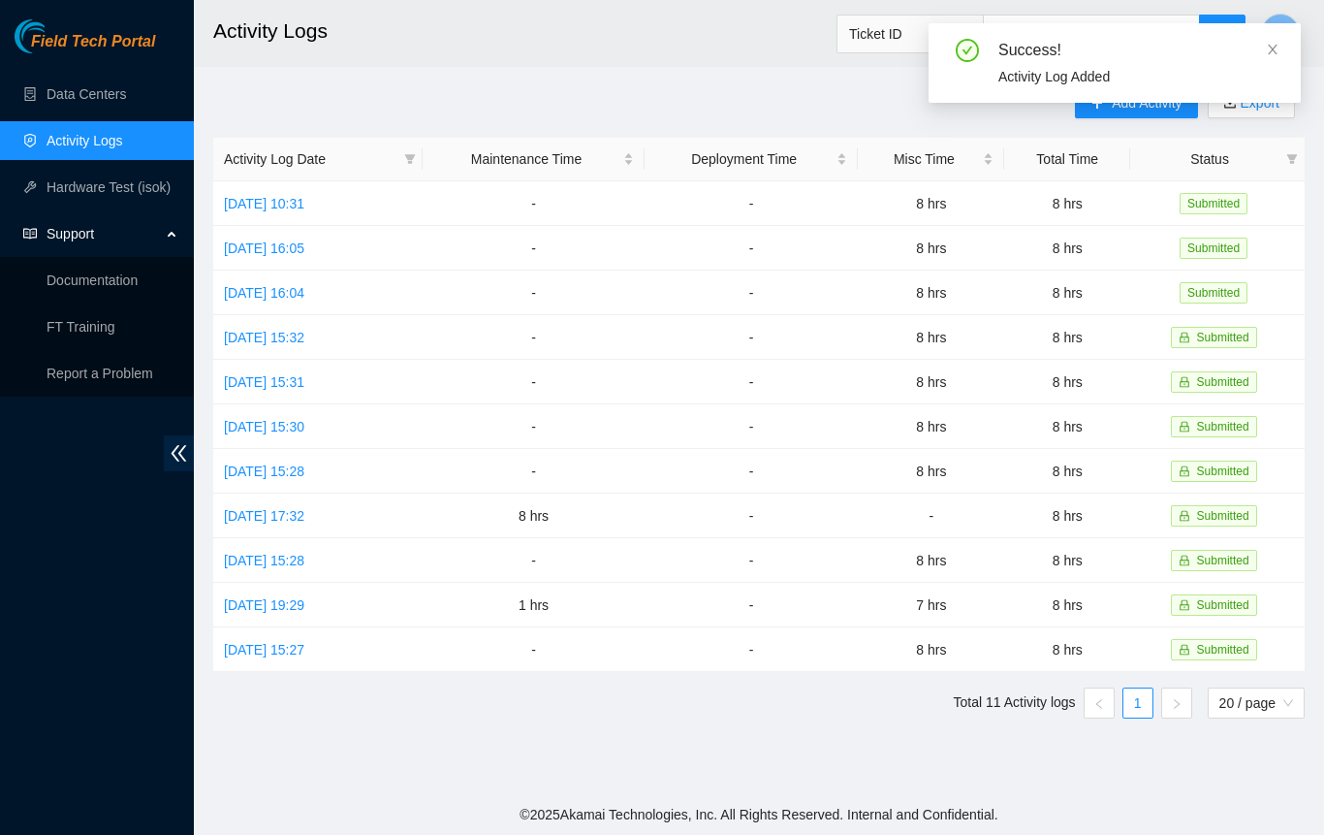
click at [1270, 49] on icon "close" at bounding box center [1273, 50] width 14 height 14
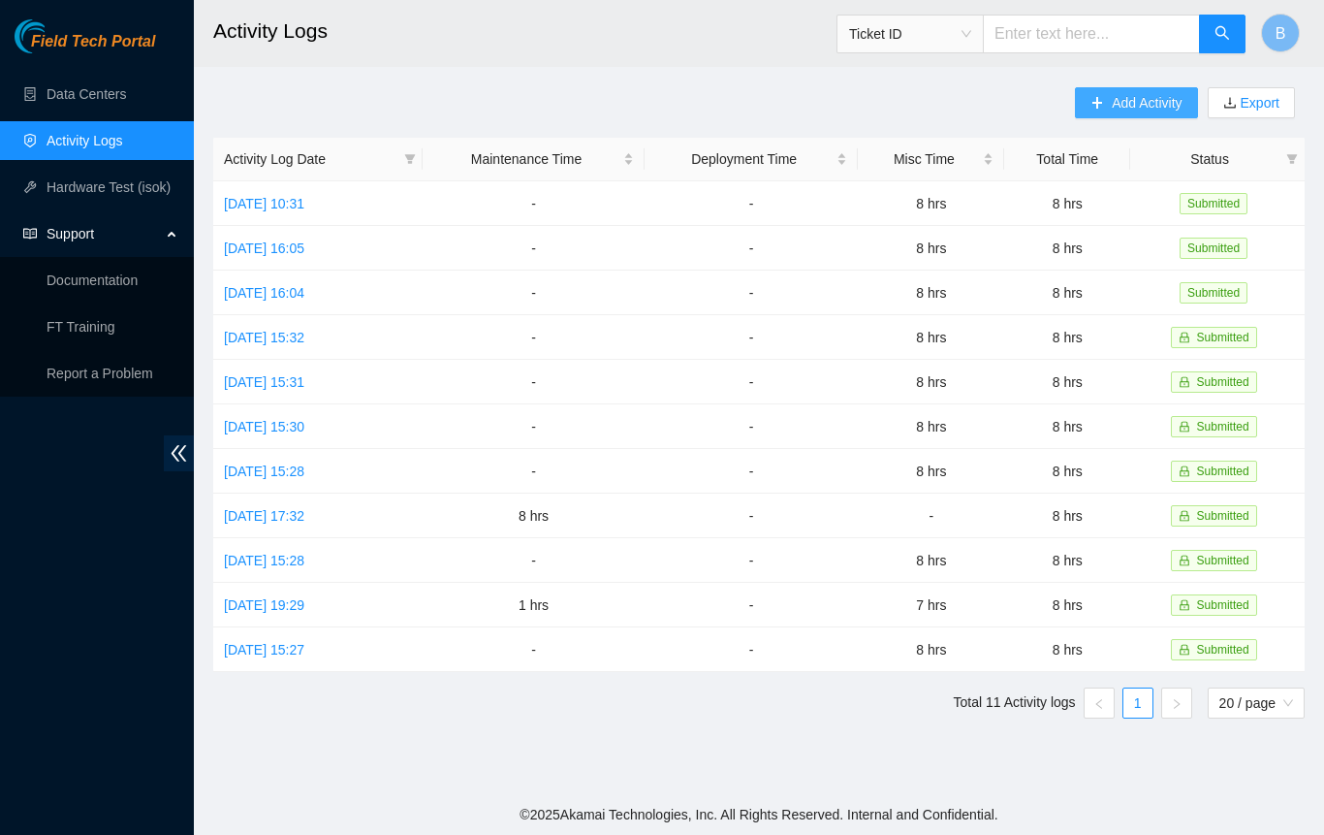
click at [1129, 102] on span "Add Activity" at bounding box center [1147, 102] width 70 height 21
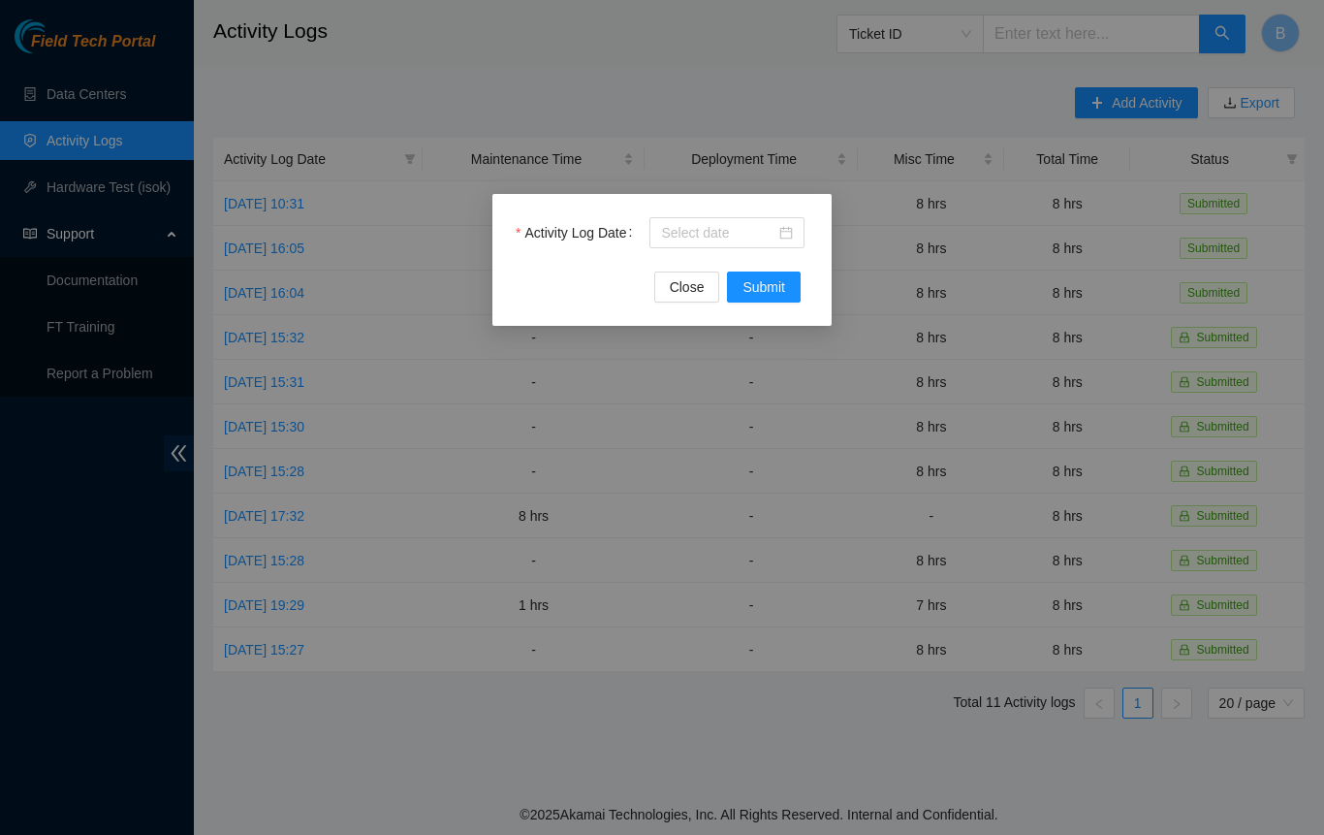
click at [778, 234] on div at bounding box center [727, 232] width 132 height 21
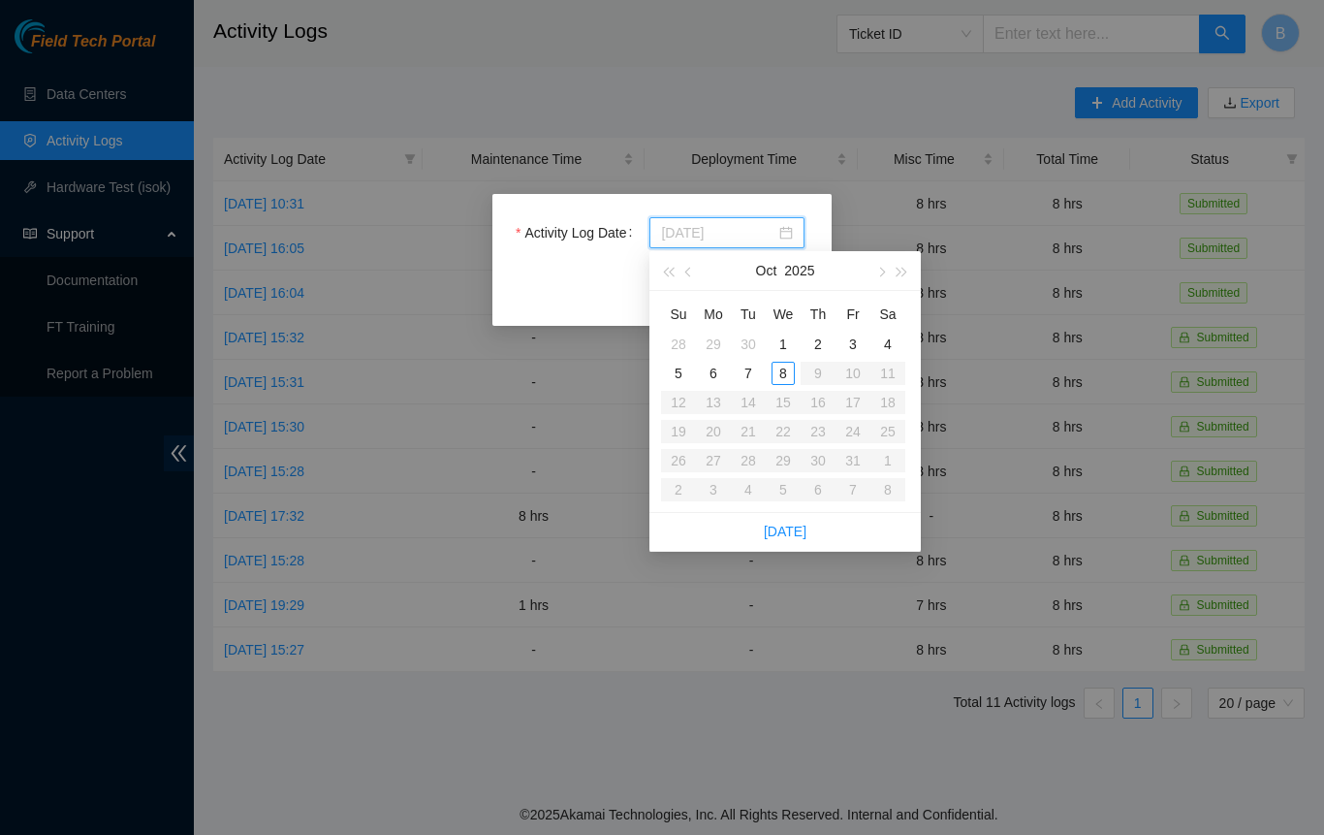
type input "[DATE]"
click at [718, 375] on div "6" at bounding box center [713, 373] width 23 height 23
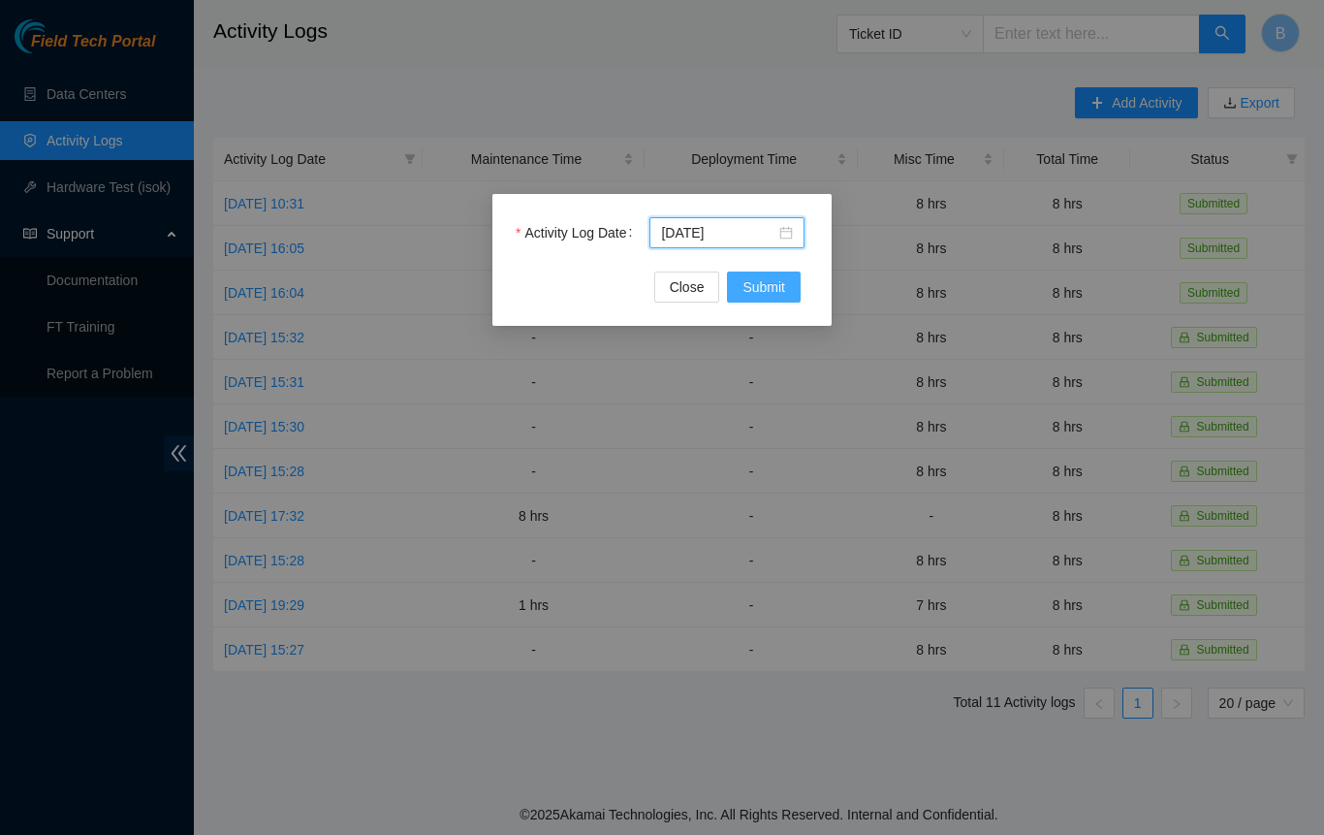
click at [785, 286] on button "Submit" at bounding box center [764, 286] width 74 height 31
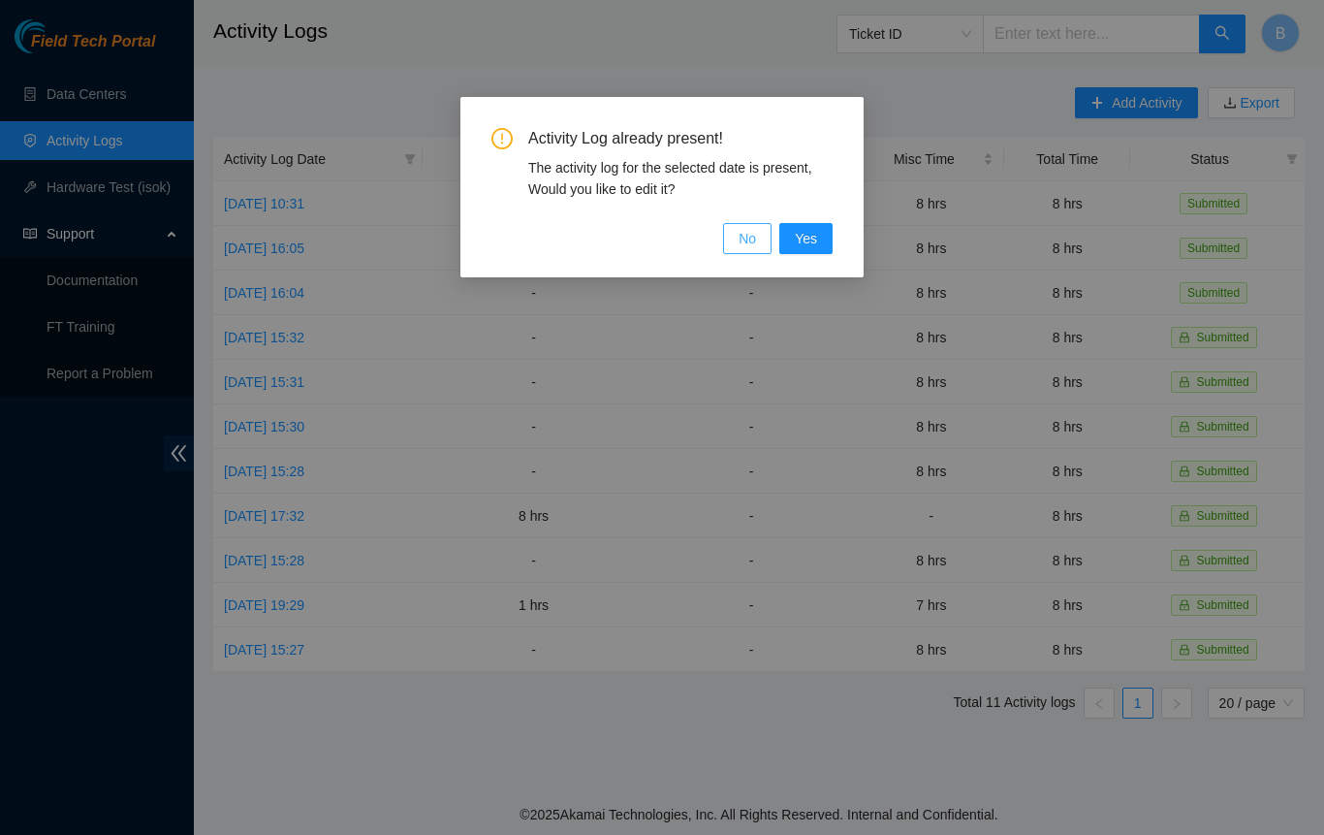
click at [752, 243] on span "No" at bounding box center [747, 238] width 17 height 21
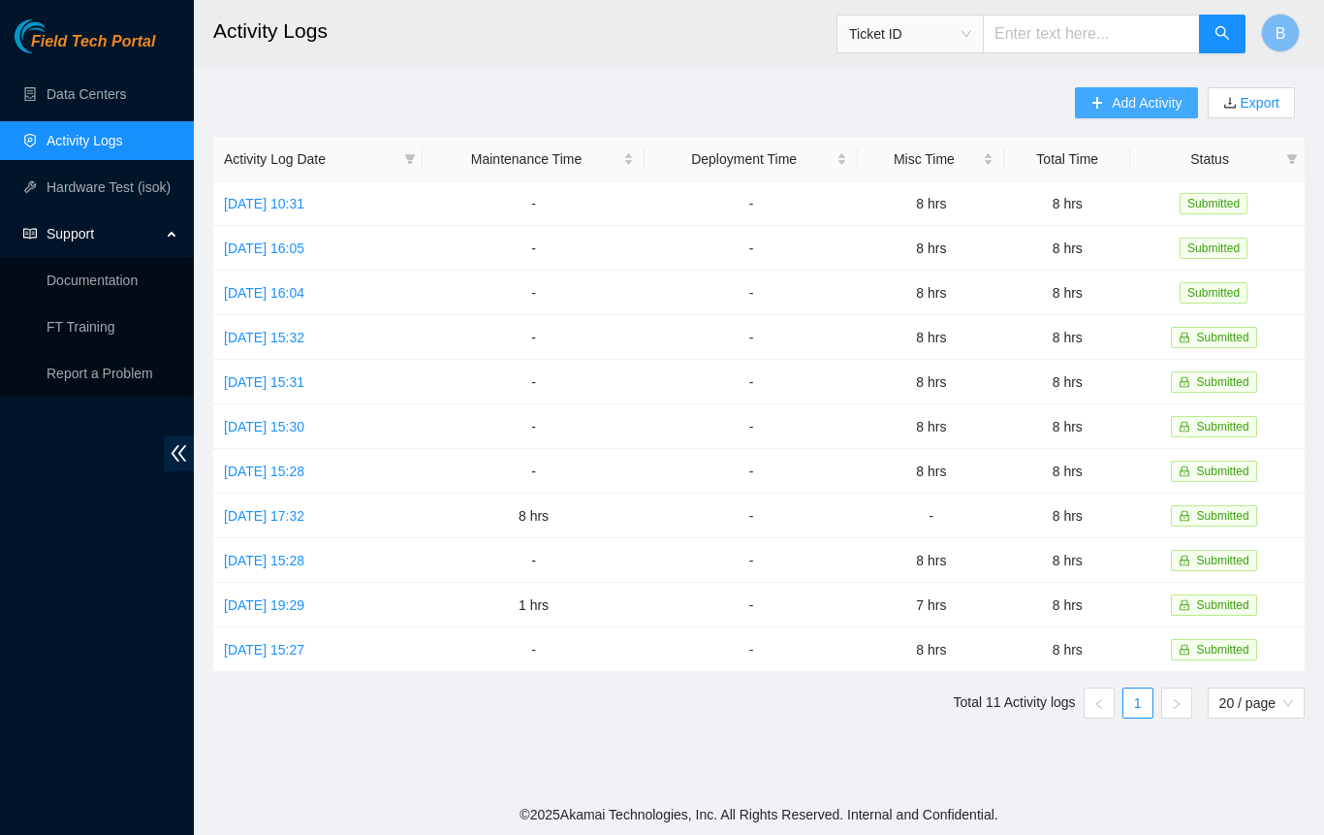
click at [1153, 104] on span "Add Activity" at bounding box center [1147, 102] width 70 height 21
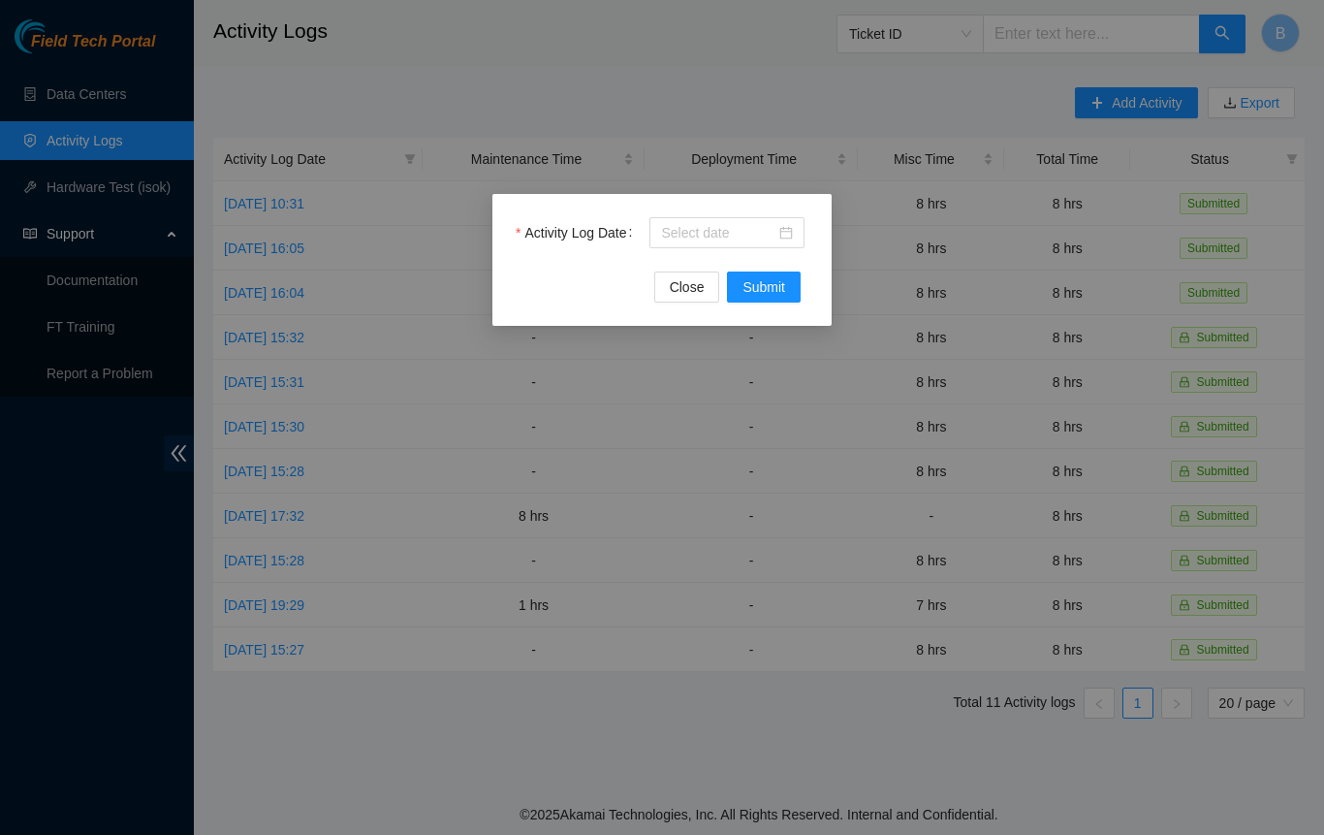
click at [791, 232] on div at bounding box center [727, 232] width 132 height 21
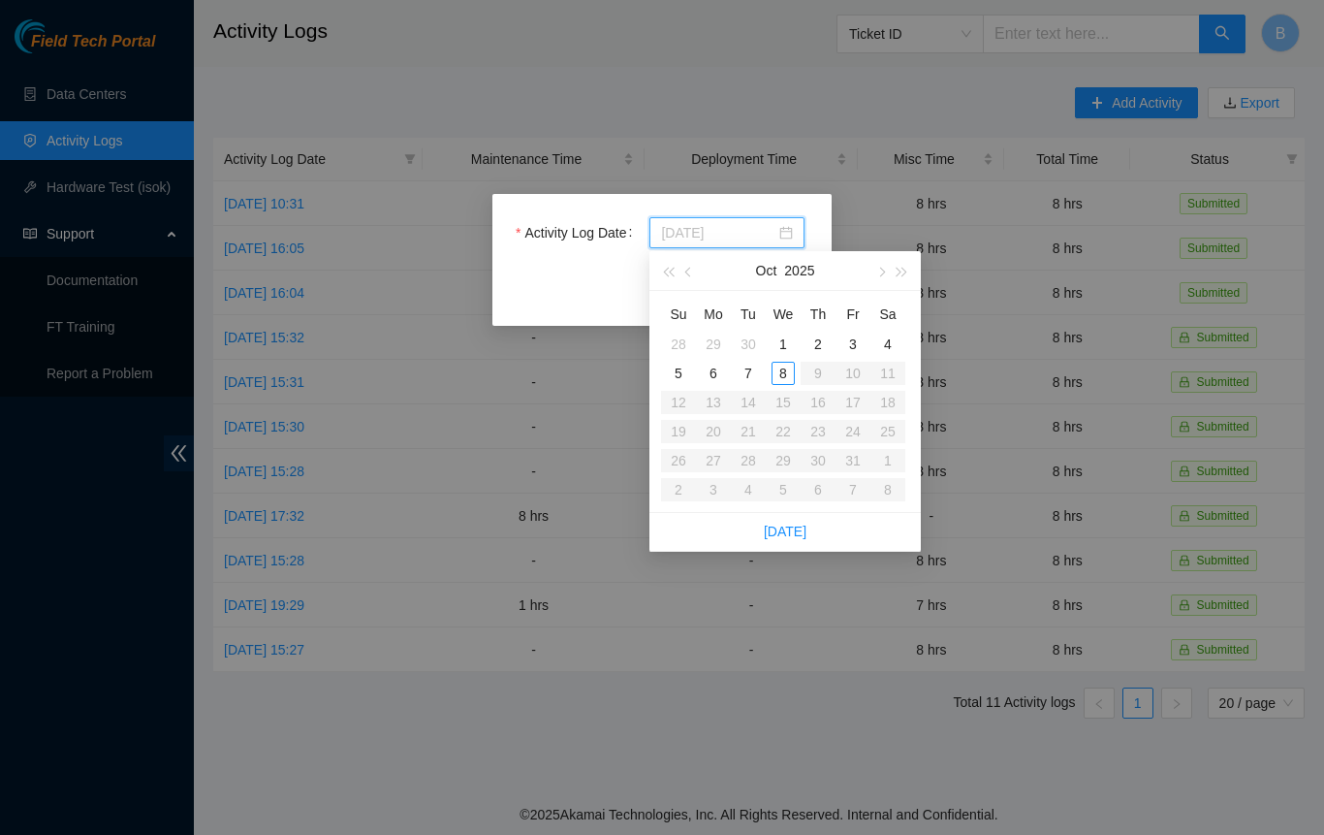
type input "[DATE]"
click at [752, 370] on div "7" at bounding box center [748, 373] width 23 height 23
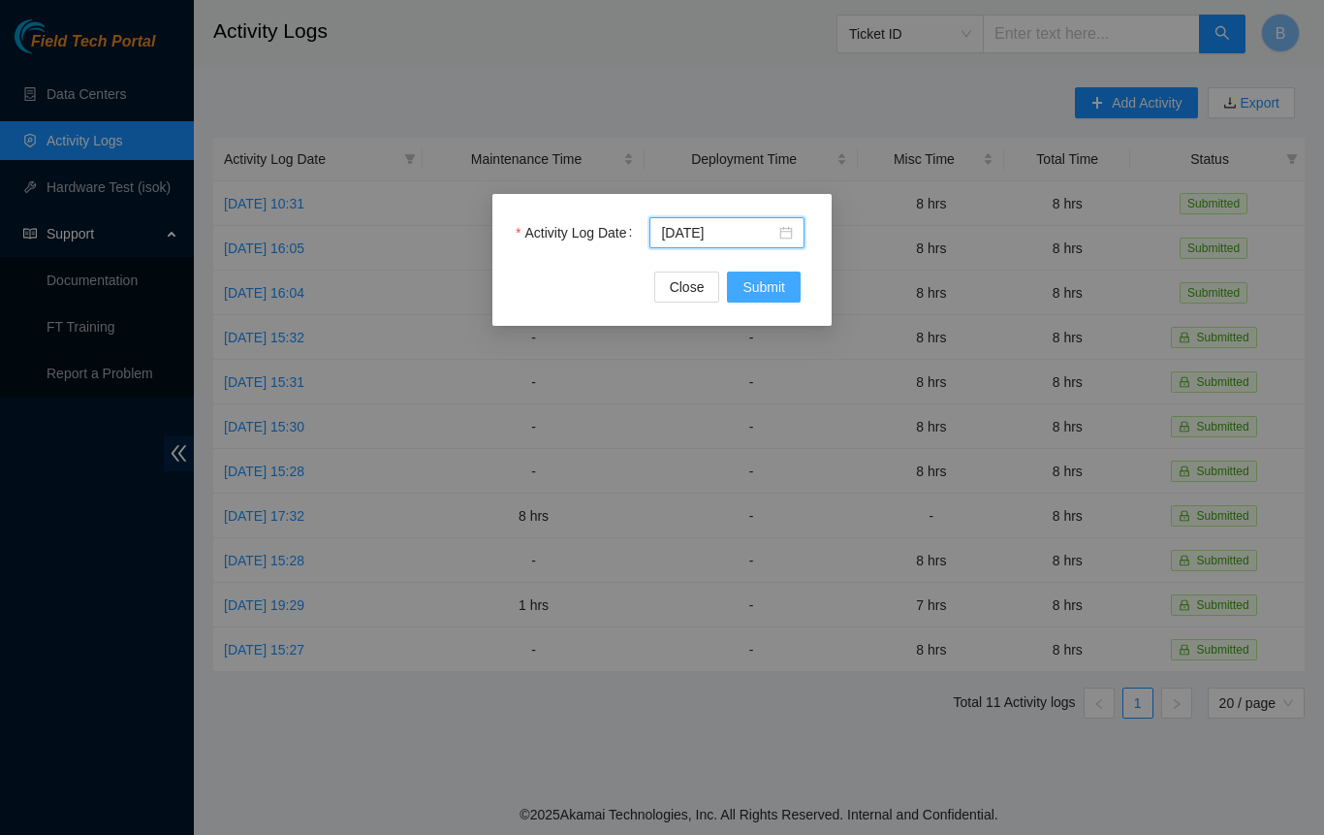
click at [765, 296] on span "Submit" at bounding box center [764, 286] width 43 height 21
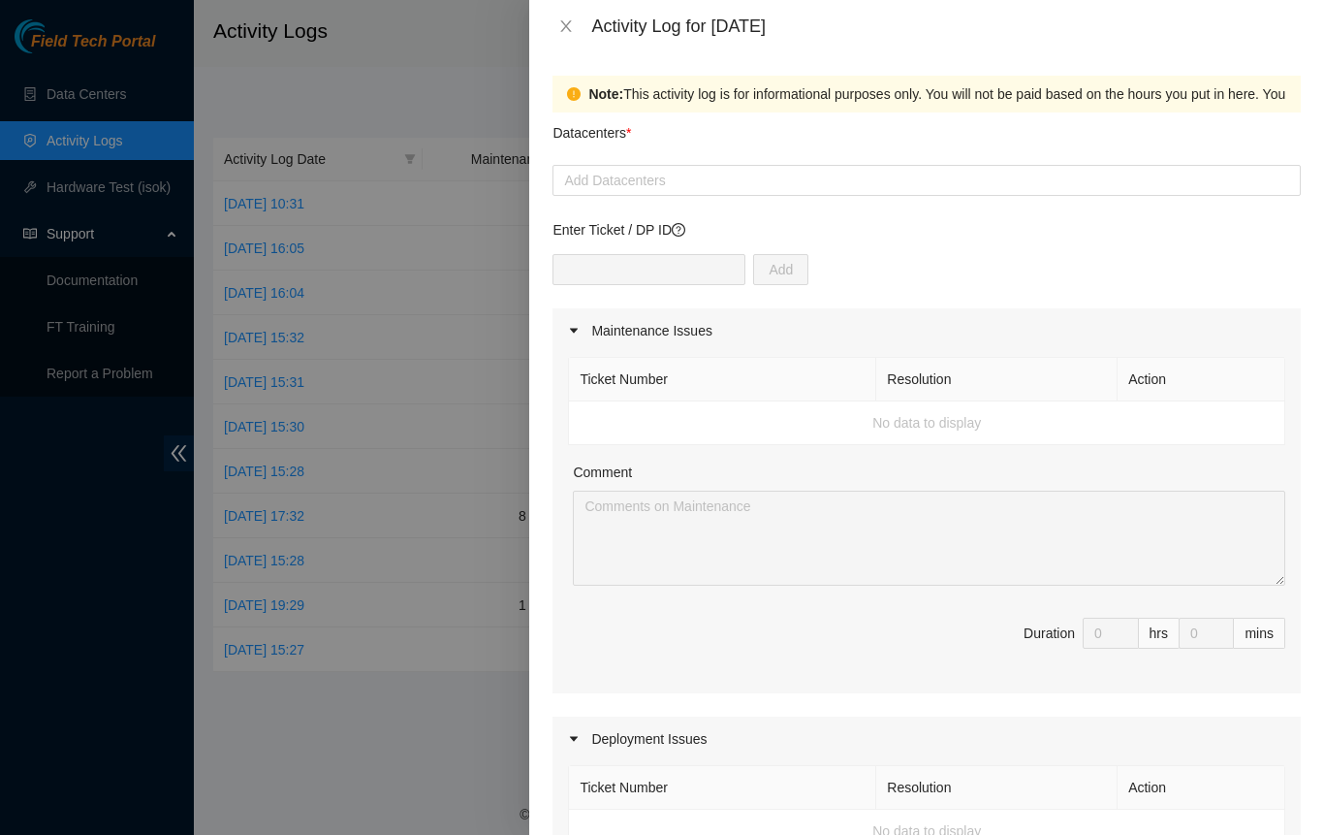
click at [781, 179] on div at bounding box center [926, 180] width 739 height 23
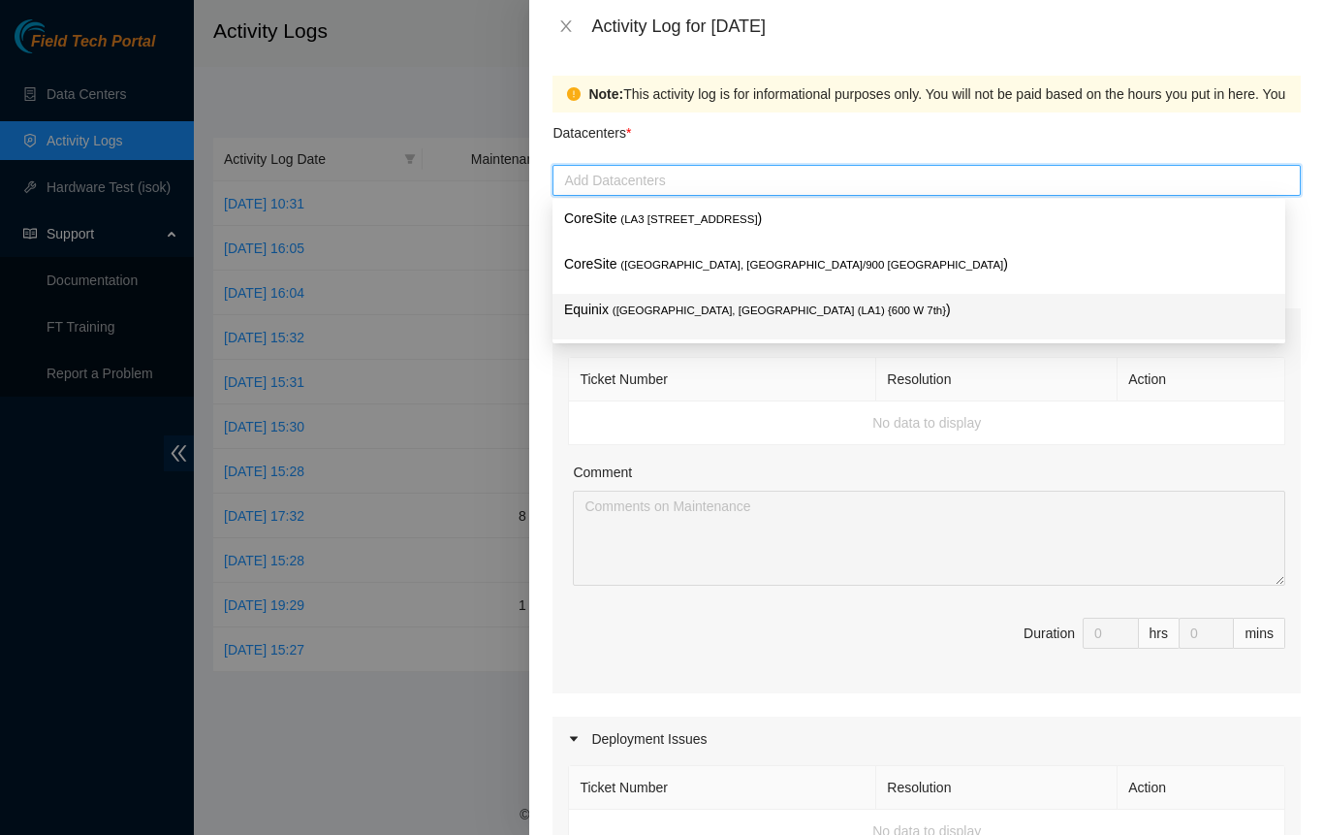
click at [690, 306] on span "( [GEOGRAPHIC_DATA], [GEOGRAPHIC_DATA] (LA1) {600 W 7th}" at bounding box center [779, 310] width 333 height 12
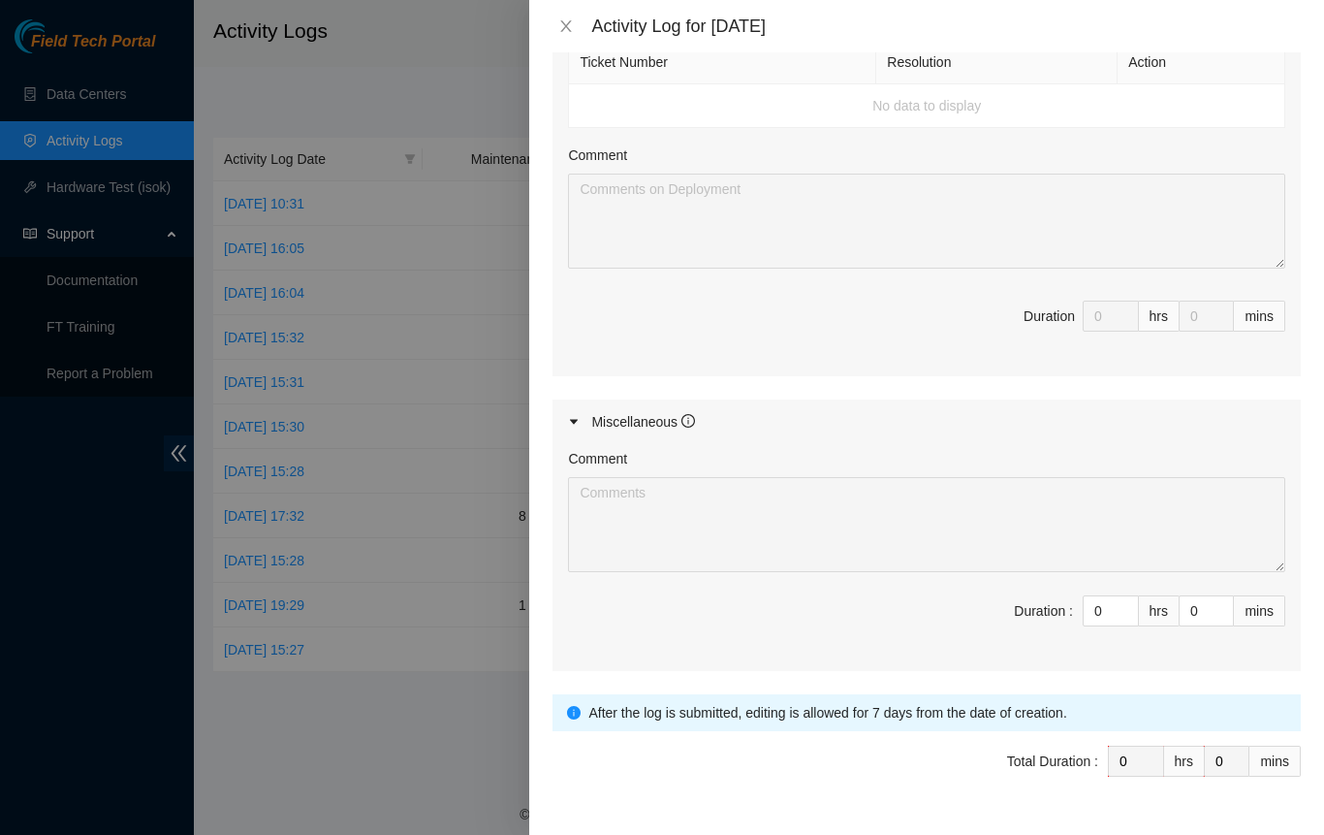
scroll to position [766, 0]
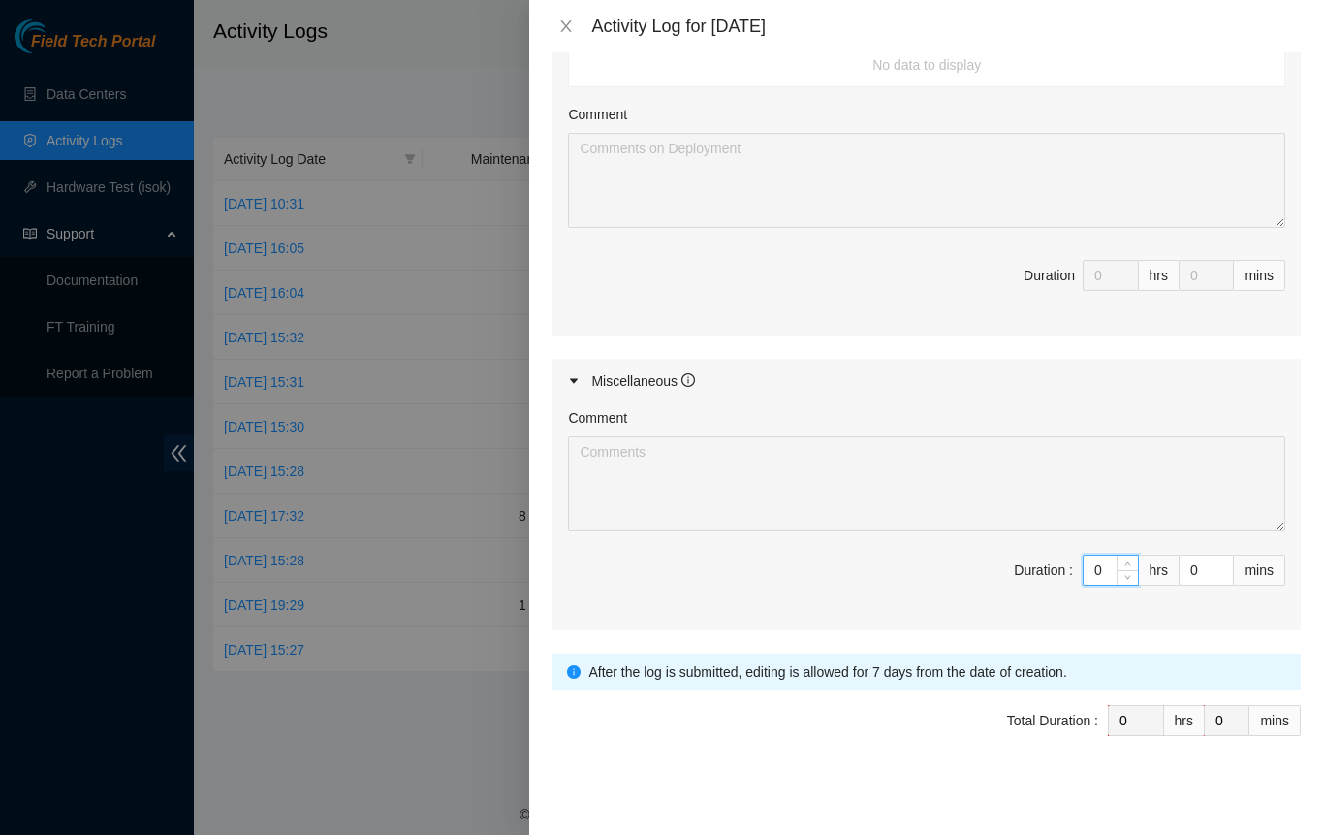
drag, startPoint x: 1092, startPoint y: 564, endPoint x: 1014, endPoint y: 564, distance: 78.5
click at [1014, 564] on span "Duration : 0 hrs 0 mins" at bounding box center [926, 581] width 717 height 54
type input "8"
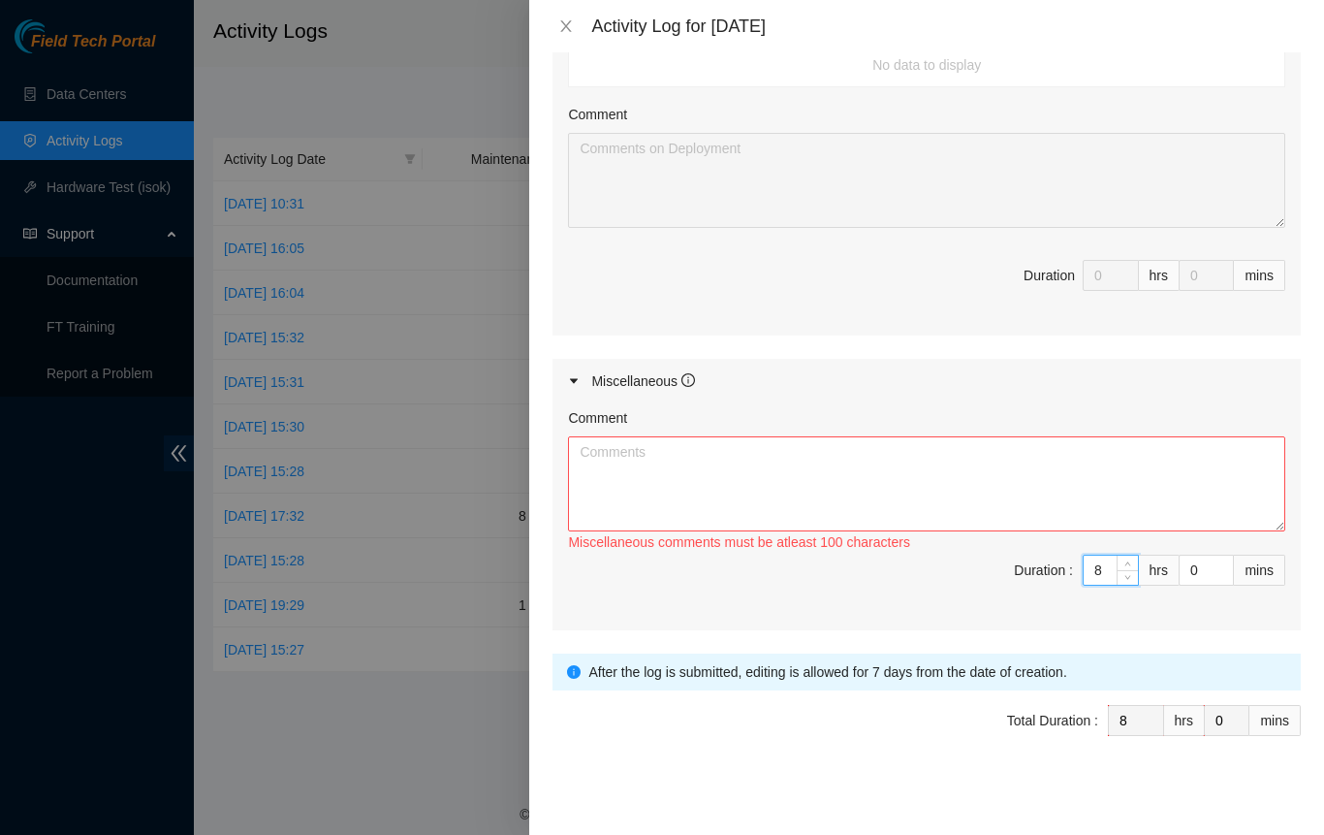
type input "8"
click at [822, 468] on textarea "Comment" at bounding box center [926, 483] width 717 height 95
paste textarea "new hire training packet, videos and quizes. hands on site tour and break/fix t…"
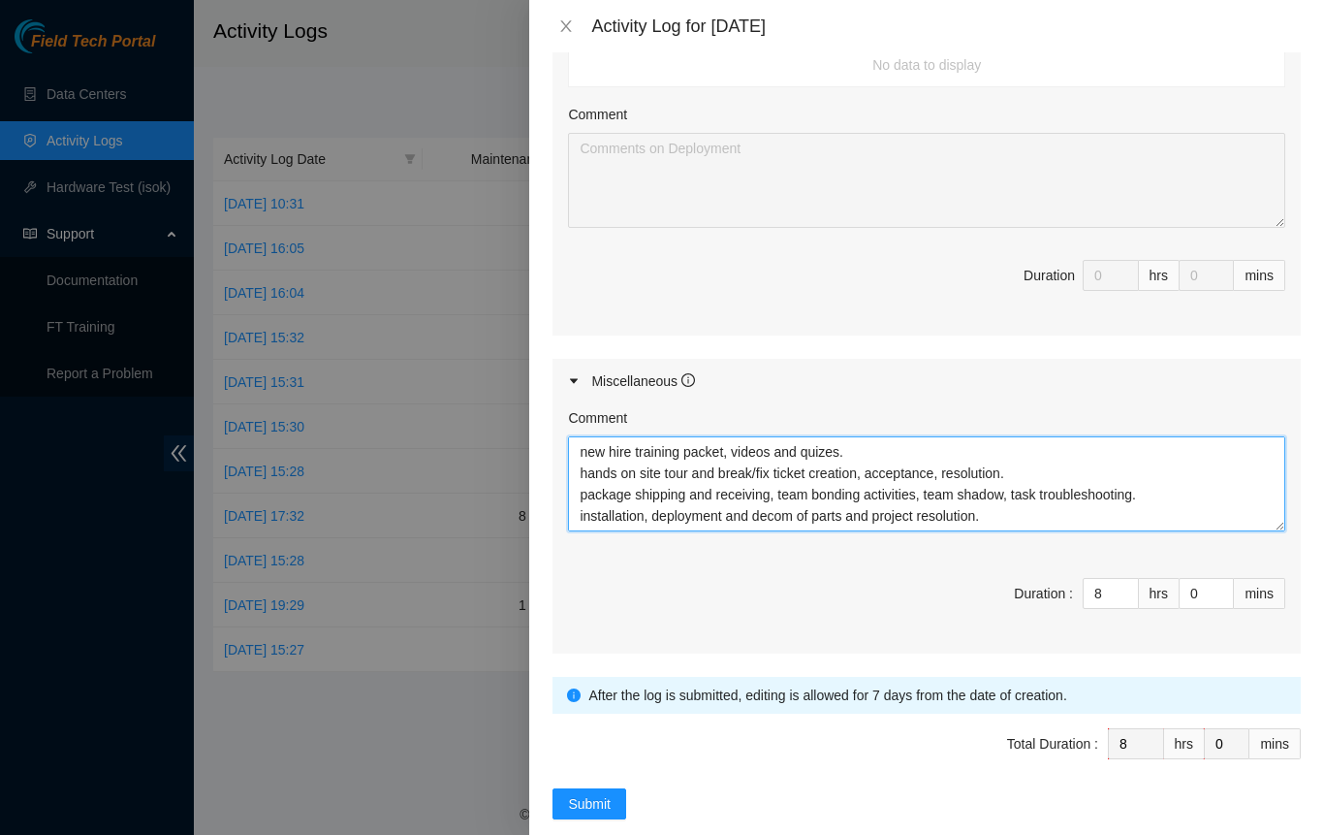
scroll to position [16, 0]
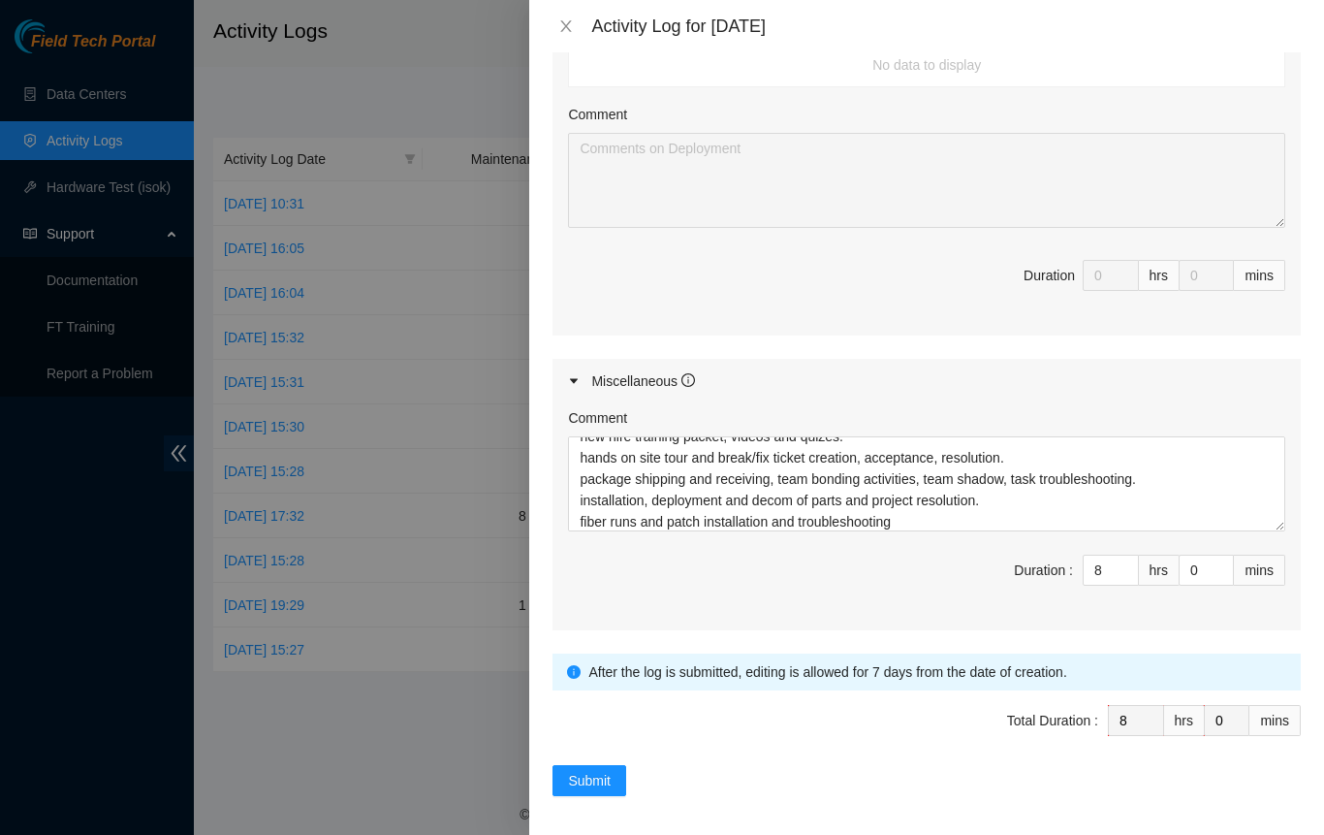
click at [920, 610] on div "Comment new hire training packet, videos and quizes. hands on site tour and bre…" at bounding box center [927, 516] width 748 height 227
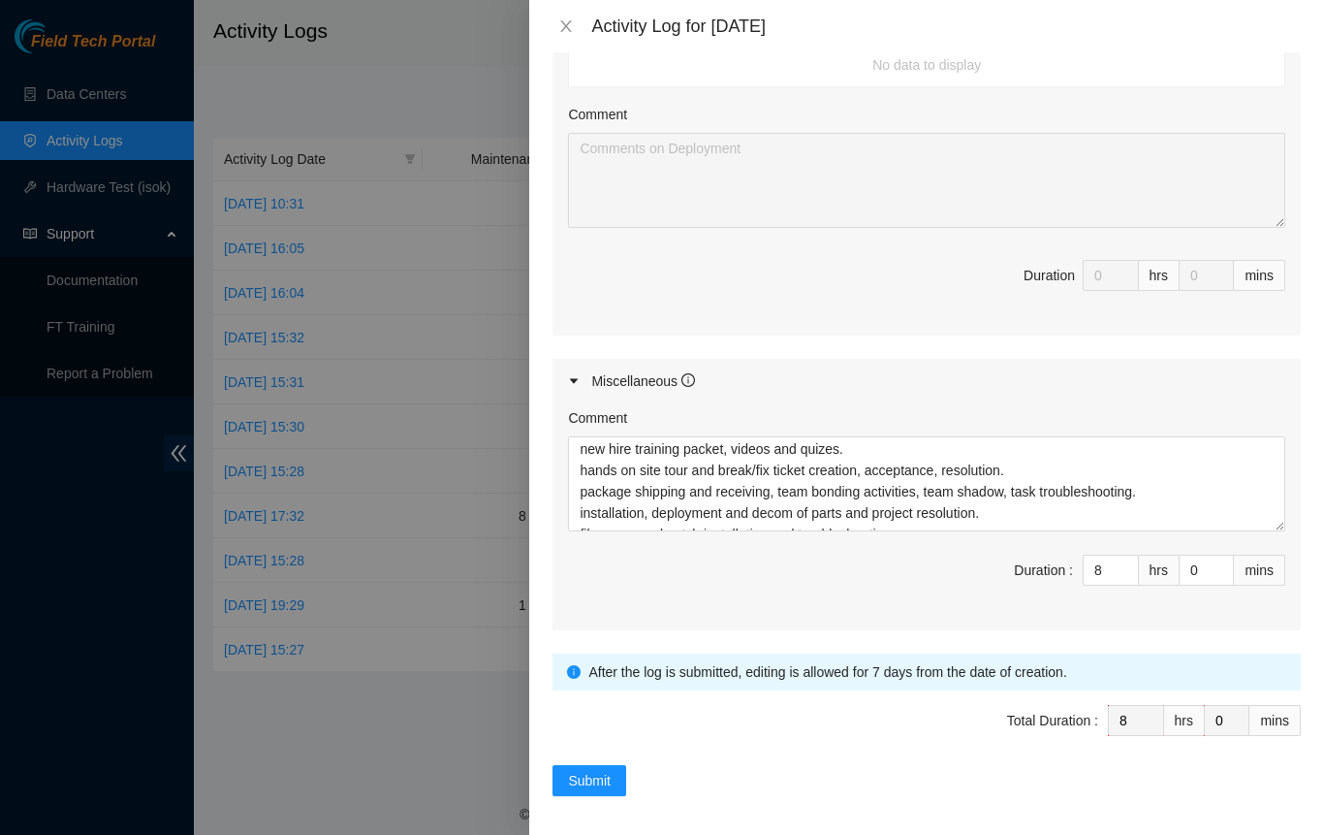
scroll to position [0, 0]
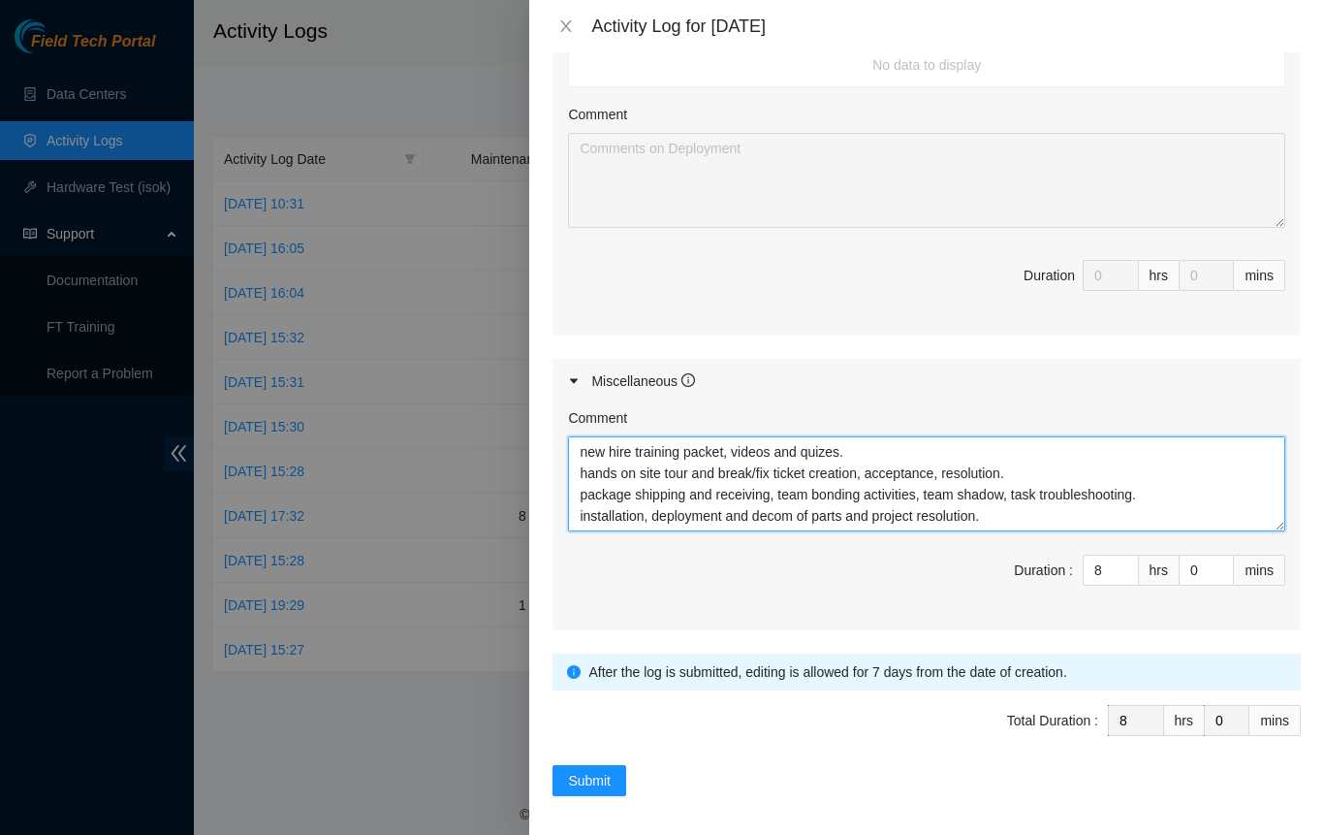
click at [851, 446] on textarea "new hire training packet, videos and quizes. hands on site tour and break/fix t…" at bounding box center [926, 483] width 717 height 95
click at [925, 467] on textarea "hands on site tour and break/fix ticket creation, acceptance, resolution. packa…" at bounding box center [926, 483] width 717 height 95
click at [923, 468] on textarea "hands on site tour and break/fix ticket creation, acceptance, resolution. packa…" at bounding box center [926, 483] width 717 height 95
click at [931, 506] on textarea "hands on site tour and break/fix ticket creation, acceptance, resolution. packa…" at bounding box center [926, 483] width 717 height 95
type textarea "hands on site tour and break/fix ticket creation, acceptance, resolution. packa…"
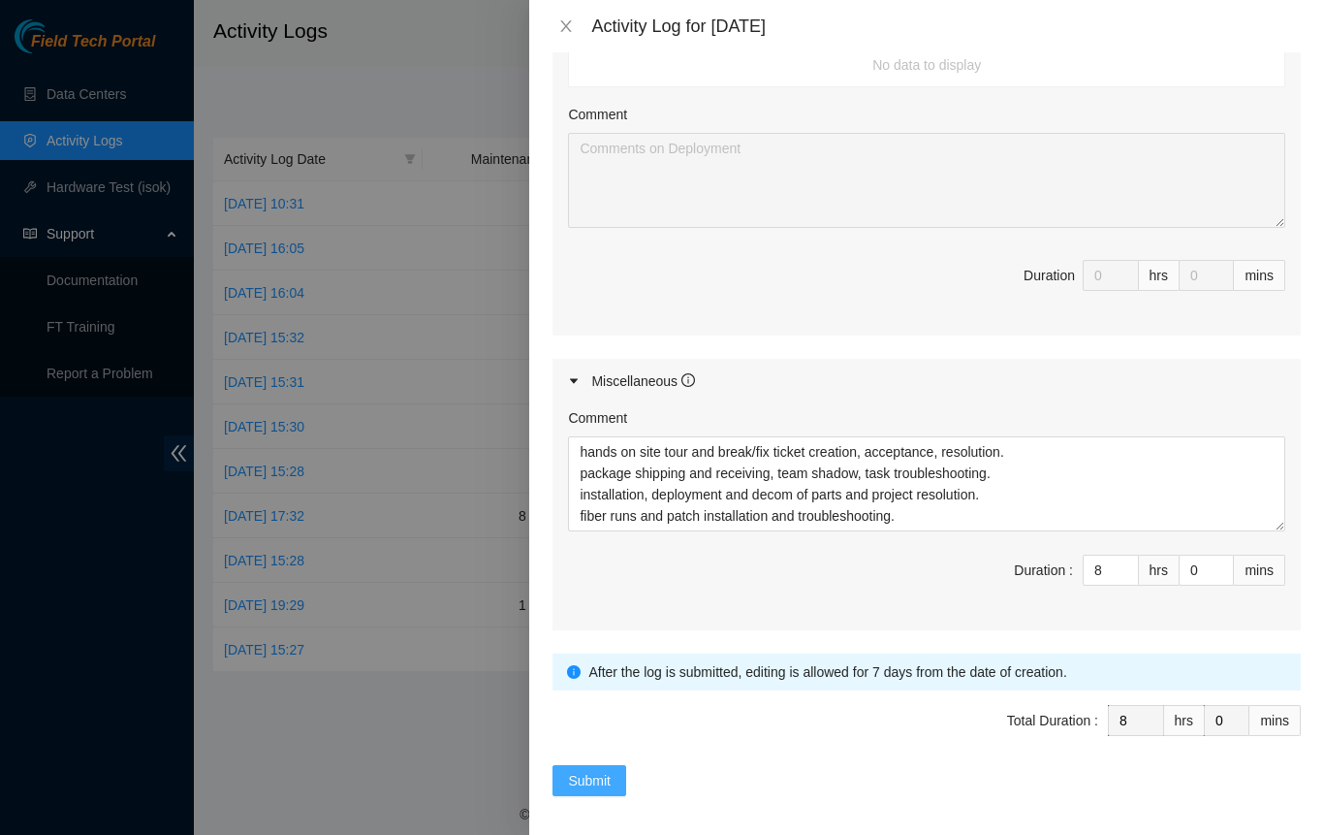
click at [621, 773] on button "Submit" at bounding box center [590, 780] width 74 height 31
type input "0"
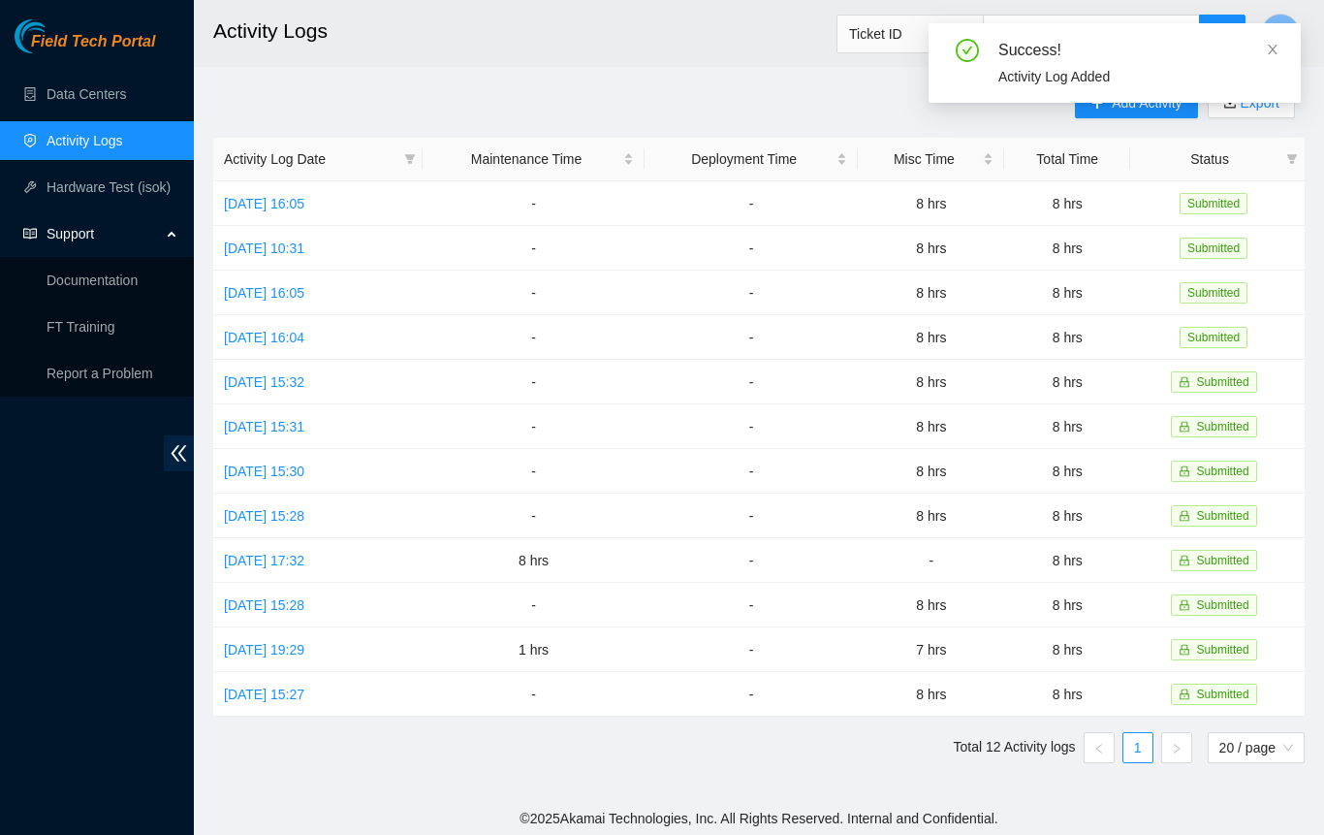
click at [1279, 51] on icon "close" at bounding box center [1273, 50] width 14 height 14
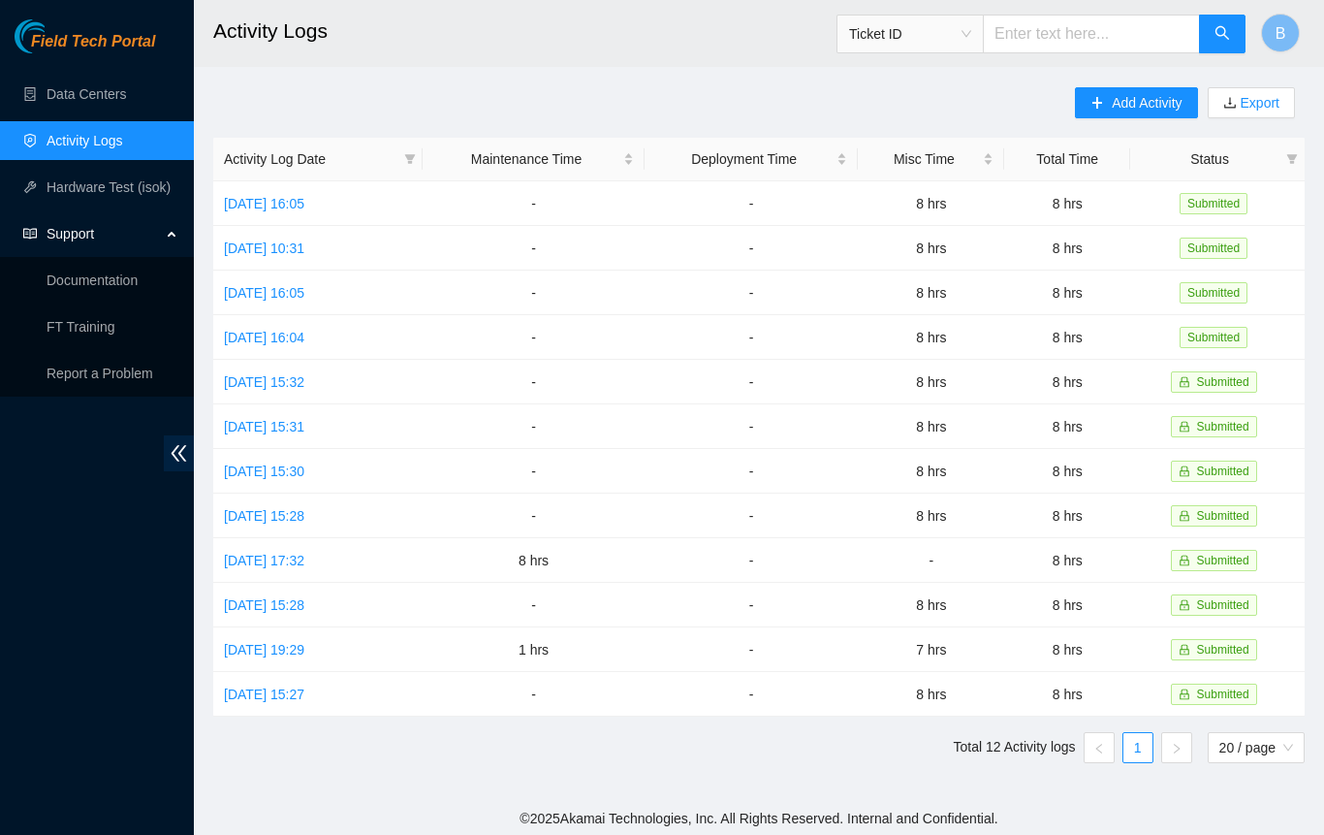
click at [559, 59] on h2 "Activity Logs" at bounding box center [663, 31] width 900 height 62
